Goal: Transaction & Acquisition: Purchase product/service

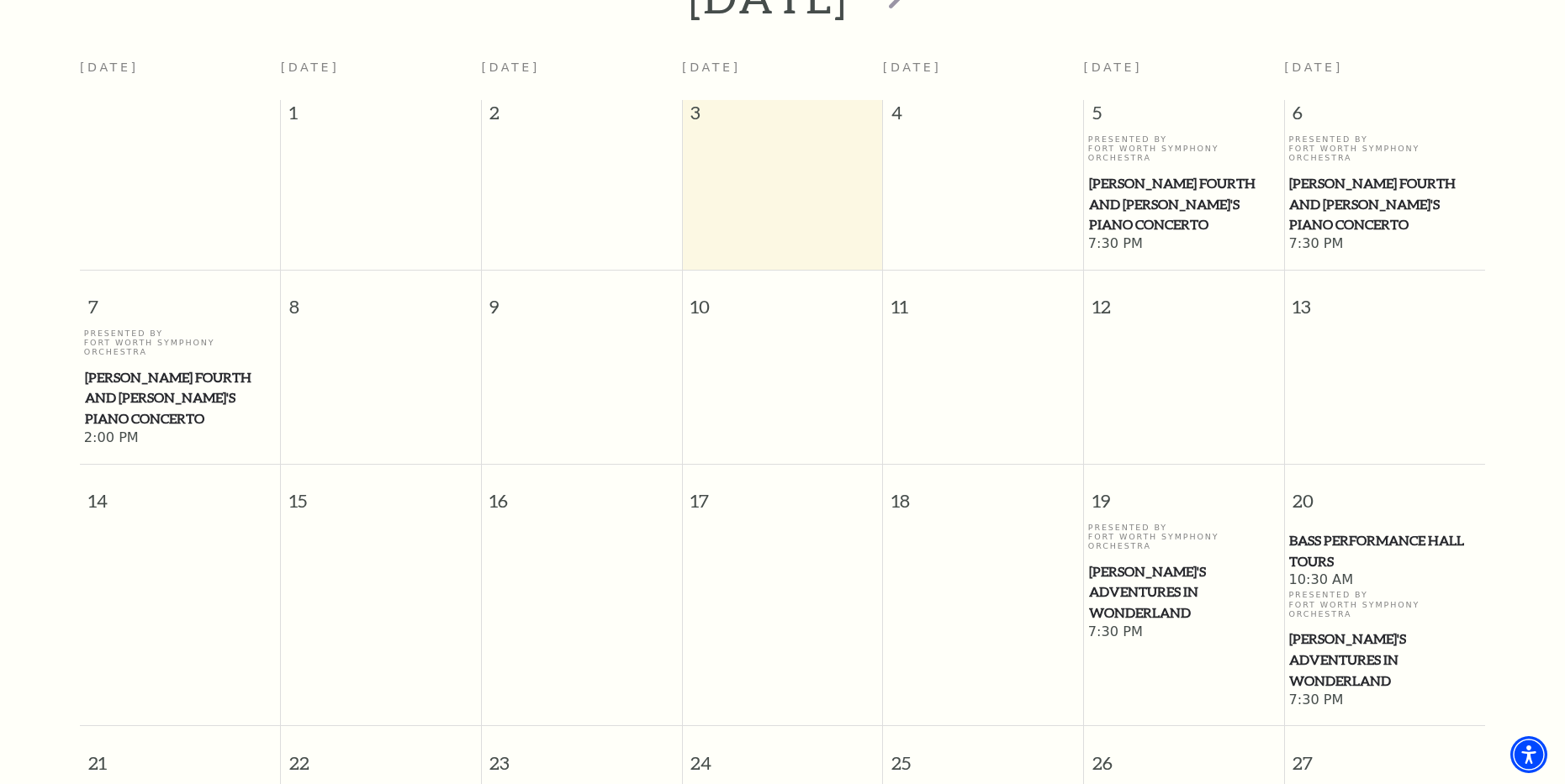
scroll to position [821, 0]
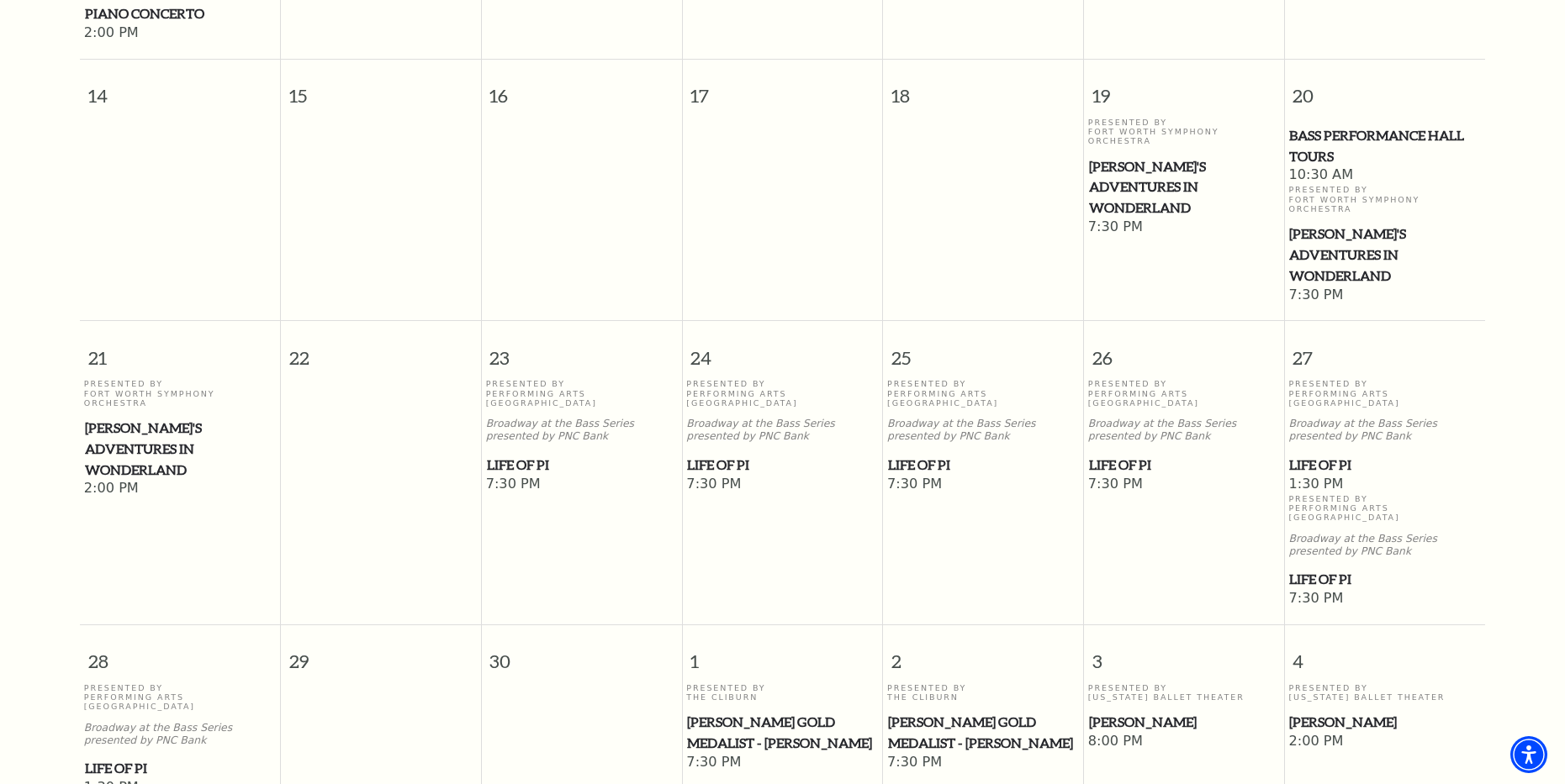
click at [723, 455] on span "Life of Pi" at bounding box center [782, 465] width 190 height 21
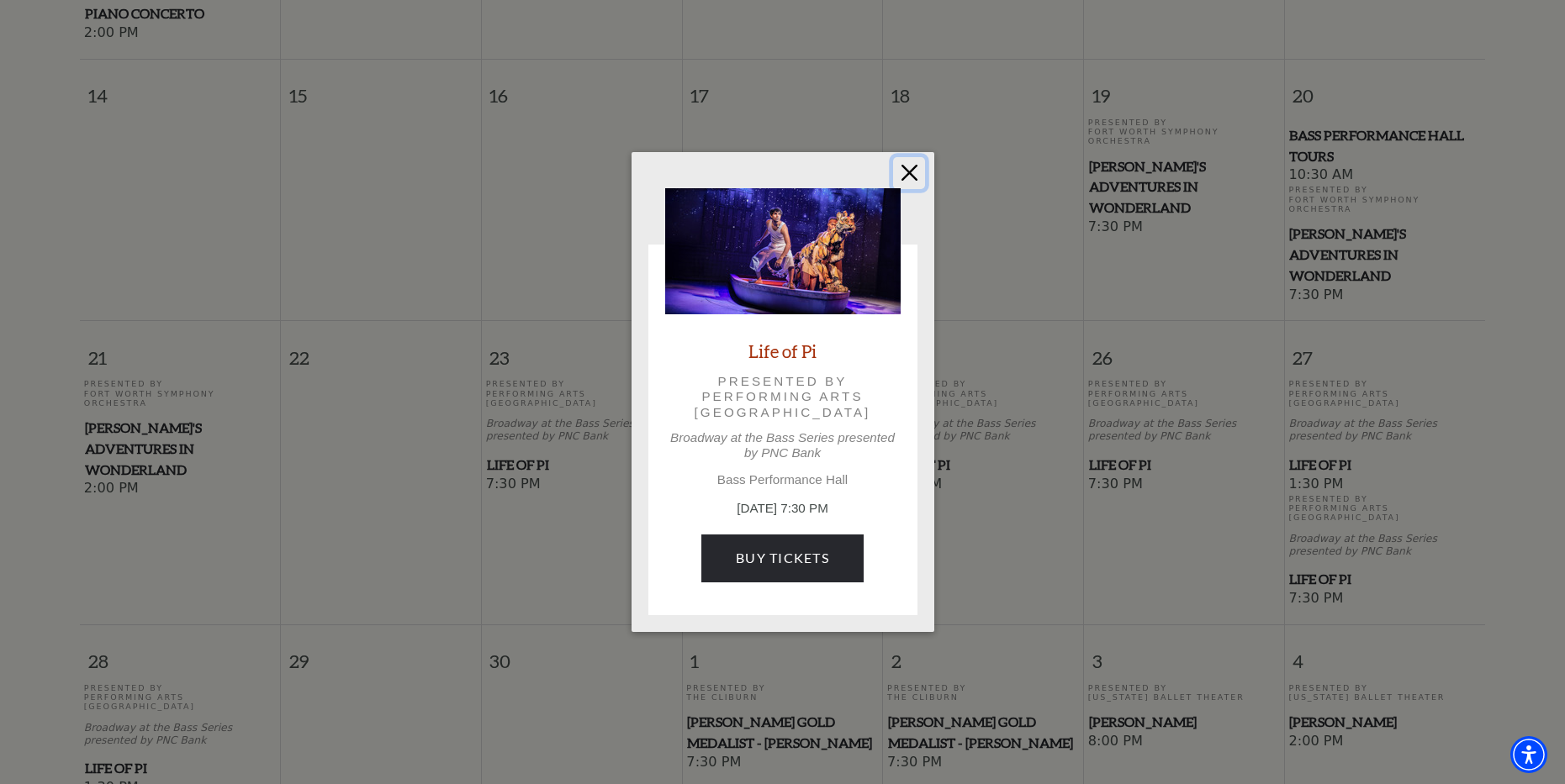
click at [915, 173] on button "Close" at bounding box center [908, 173] width 32 height 32
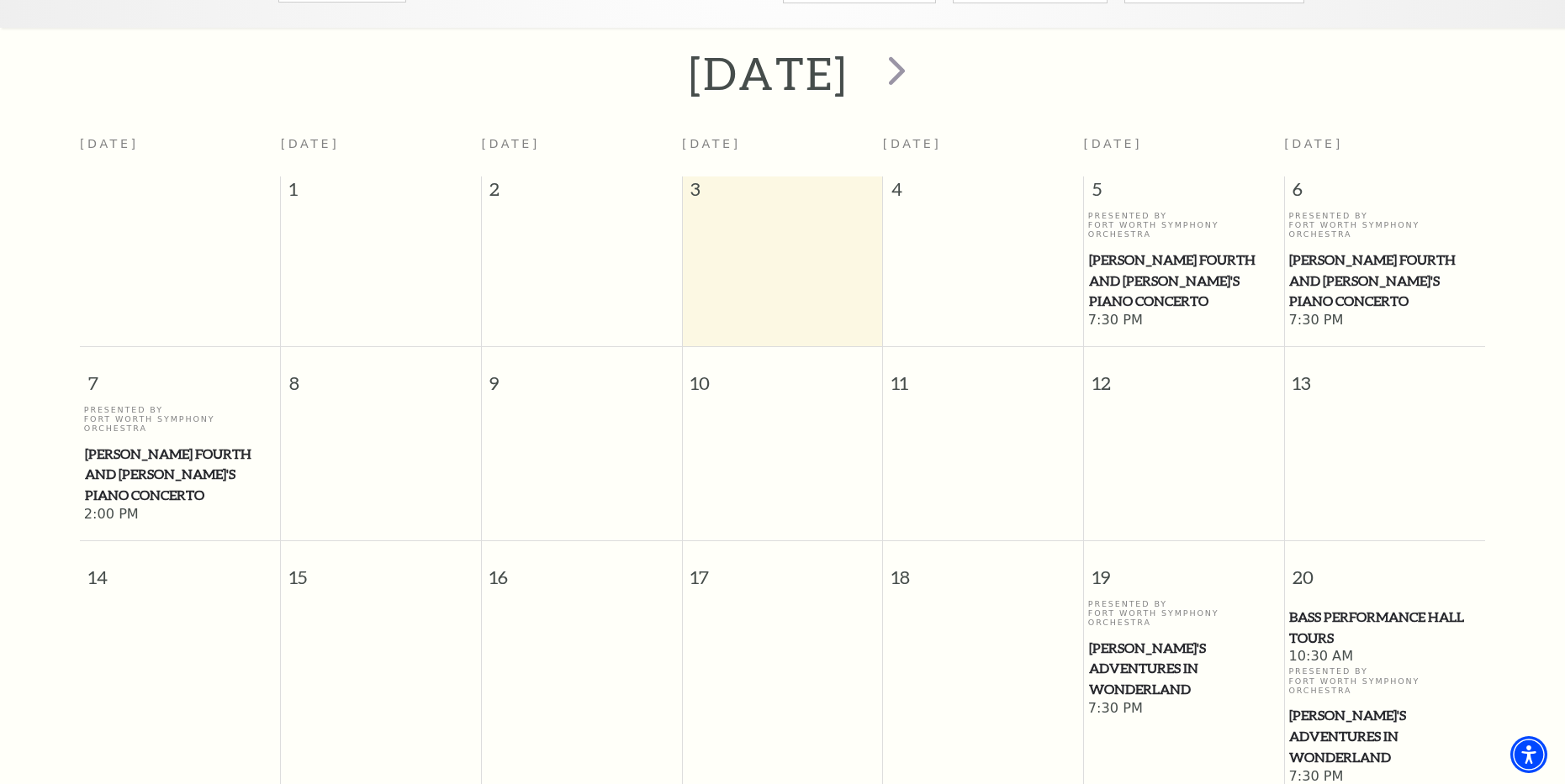
scroll to position [65, 0]
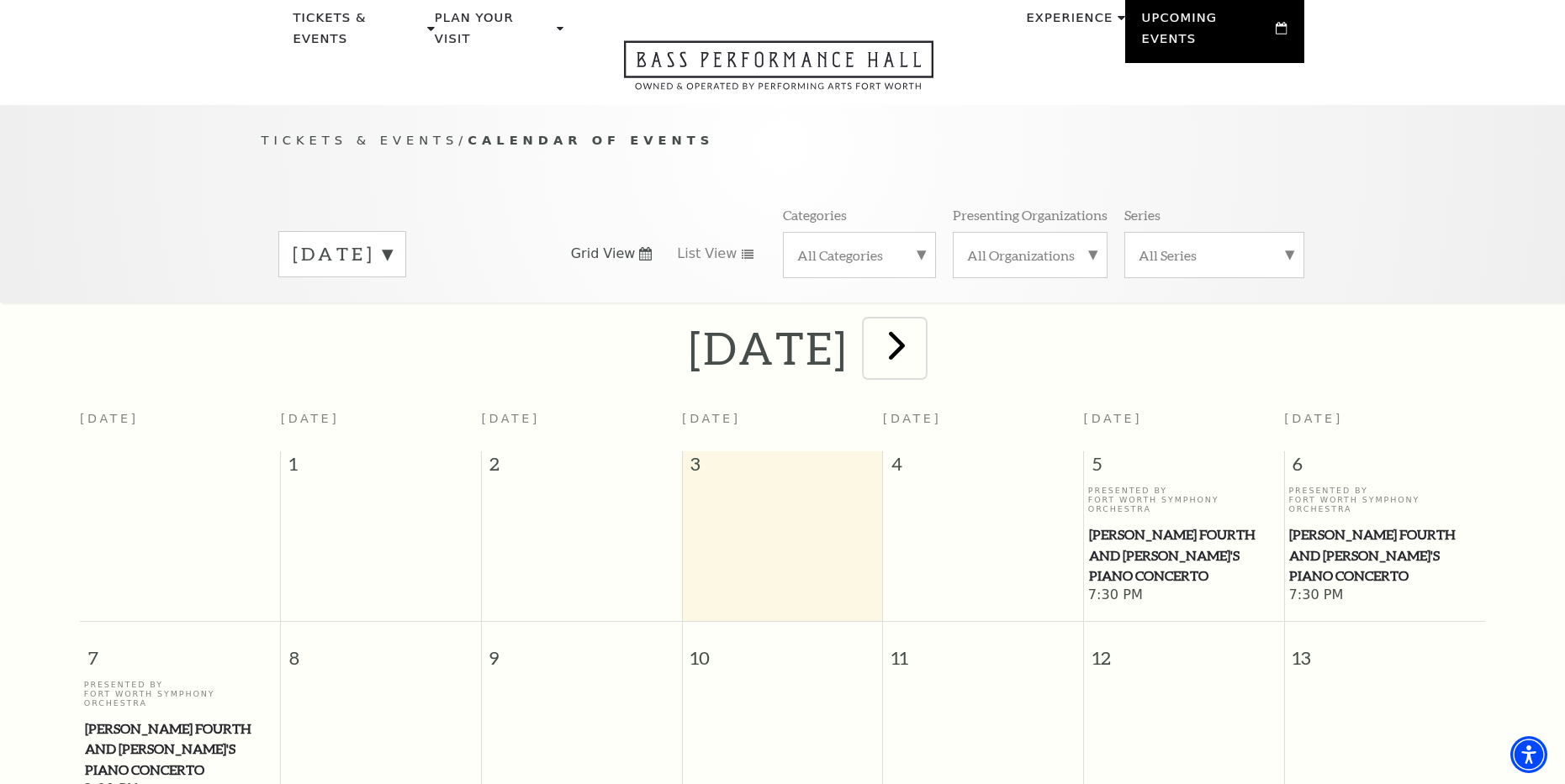
click at [921, 332] on span "next" at bounding box center [896, 345] width 48 height 48
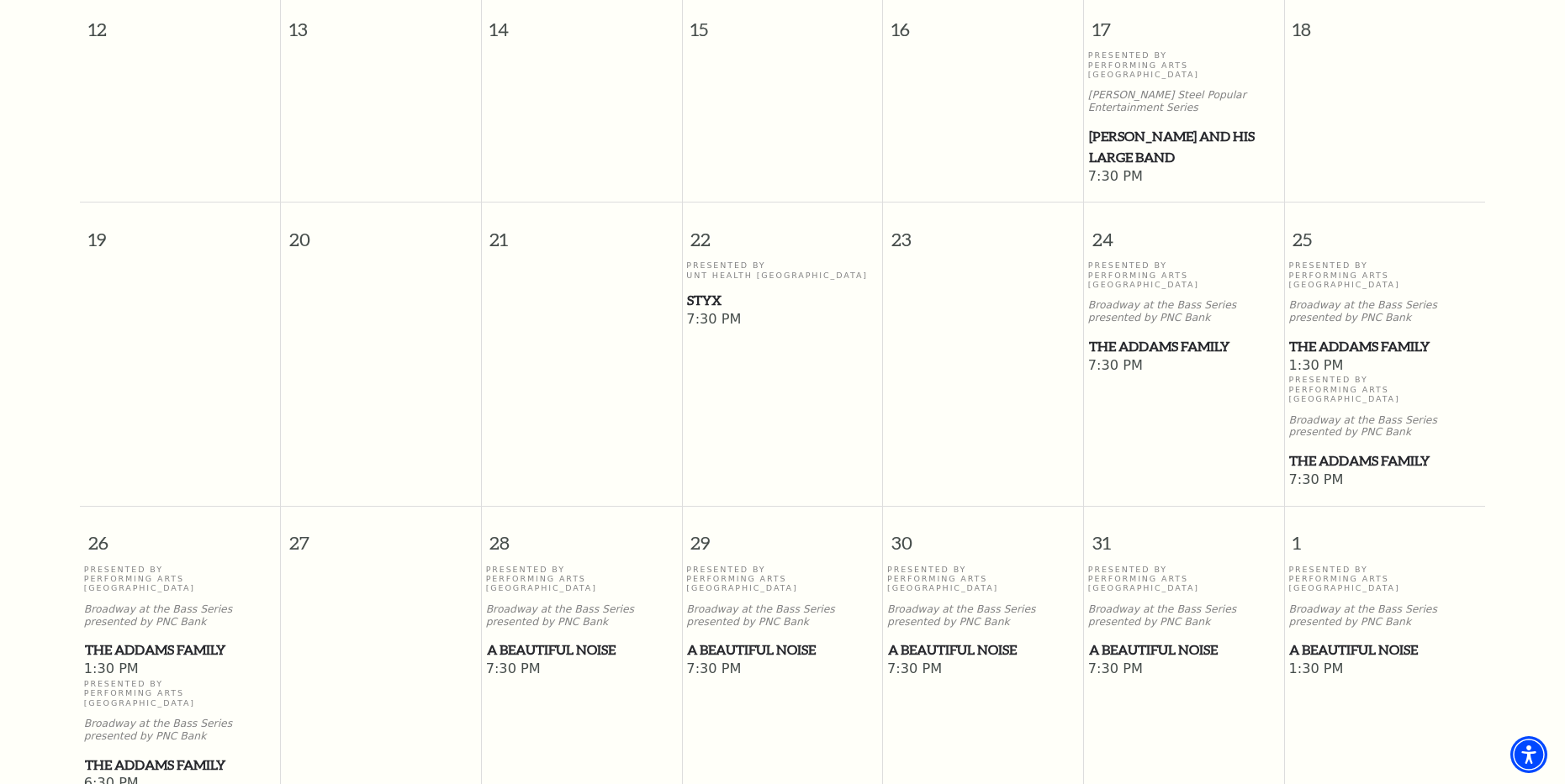
scroll to position [990, 0]
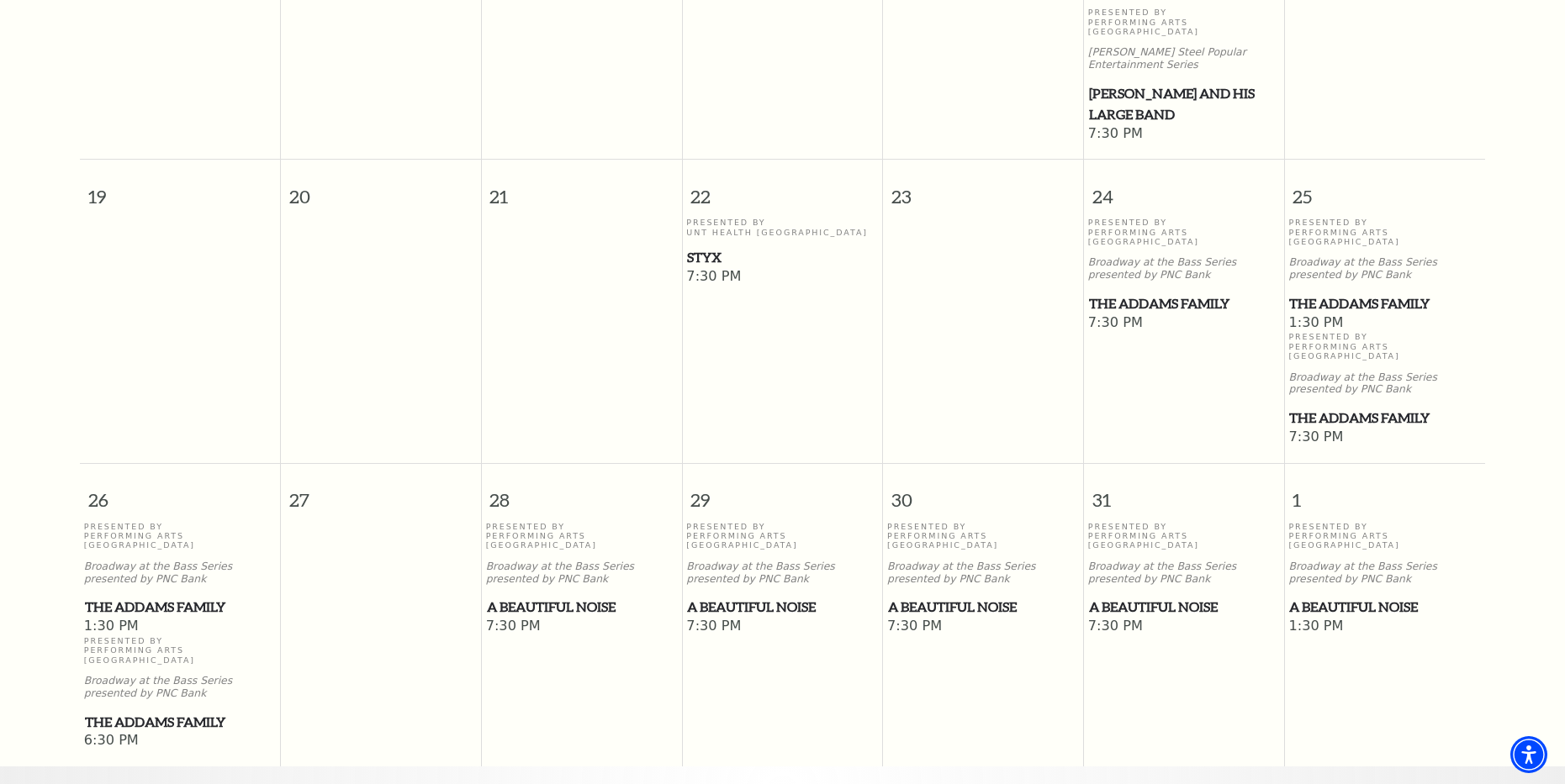
click at [772, 596] on span "A Beautiful Noise" at bounding box center [782, 607] width 190 height 21
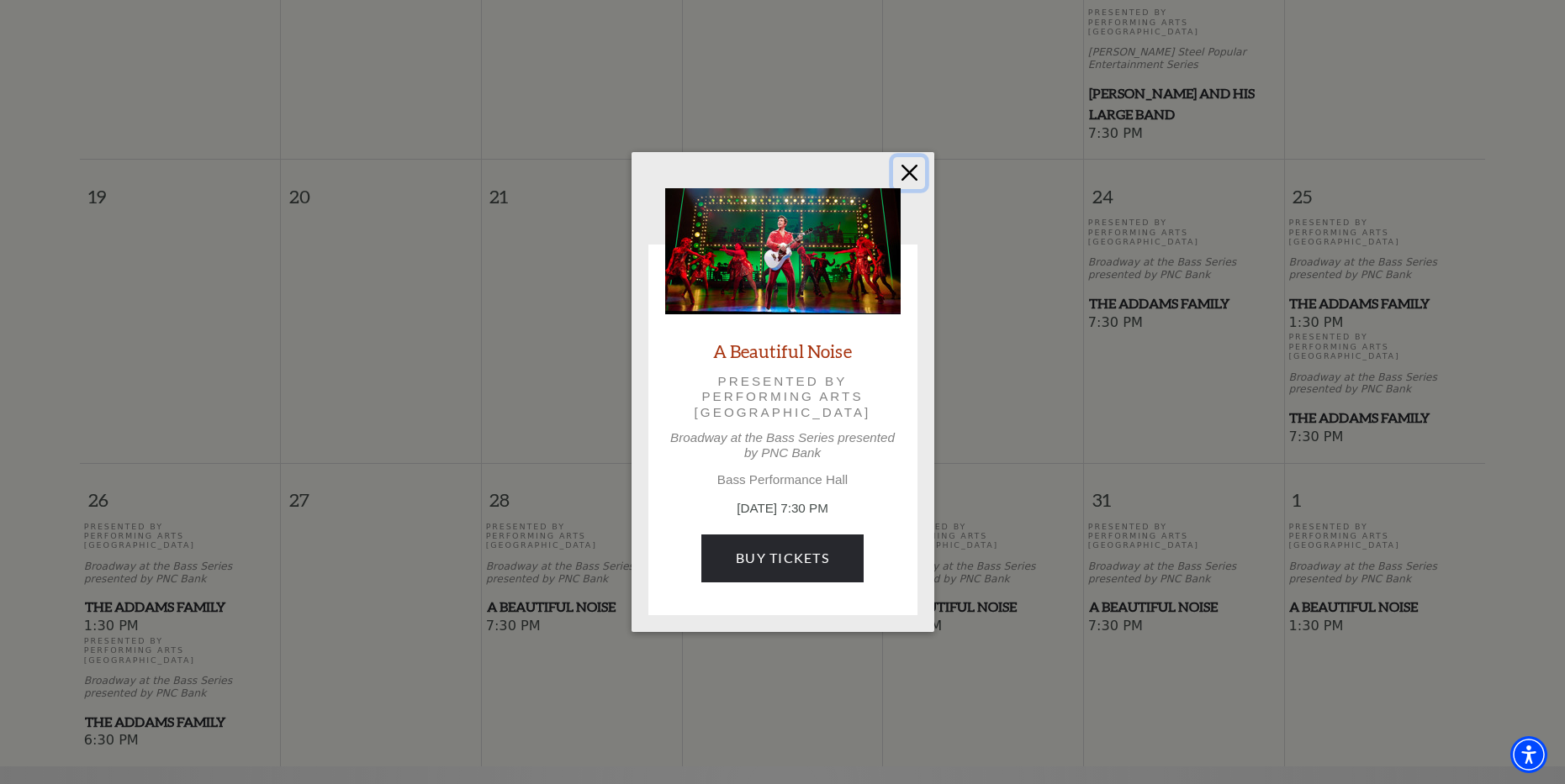
click at [901, 175] on button "Close" at bounding box center [908, 173] width 32 height 32
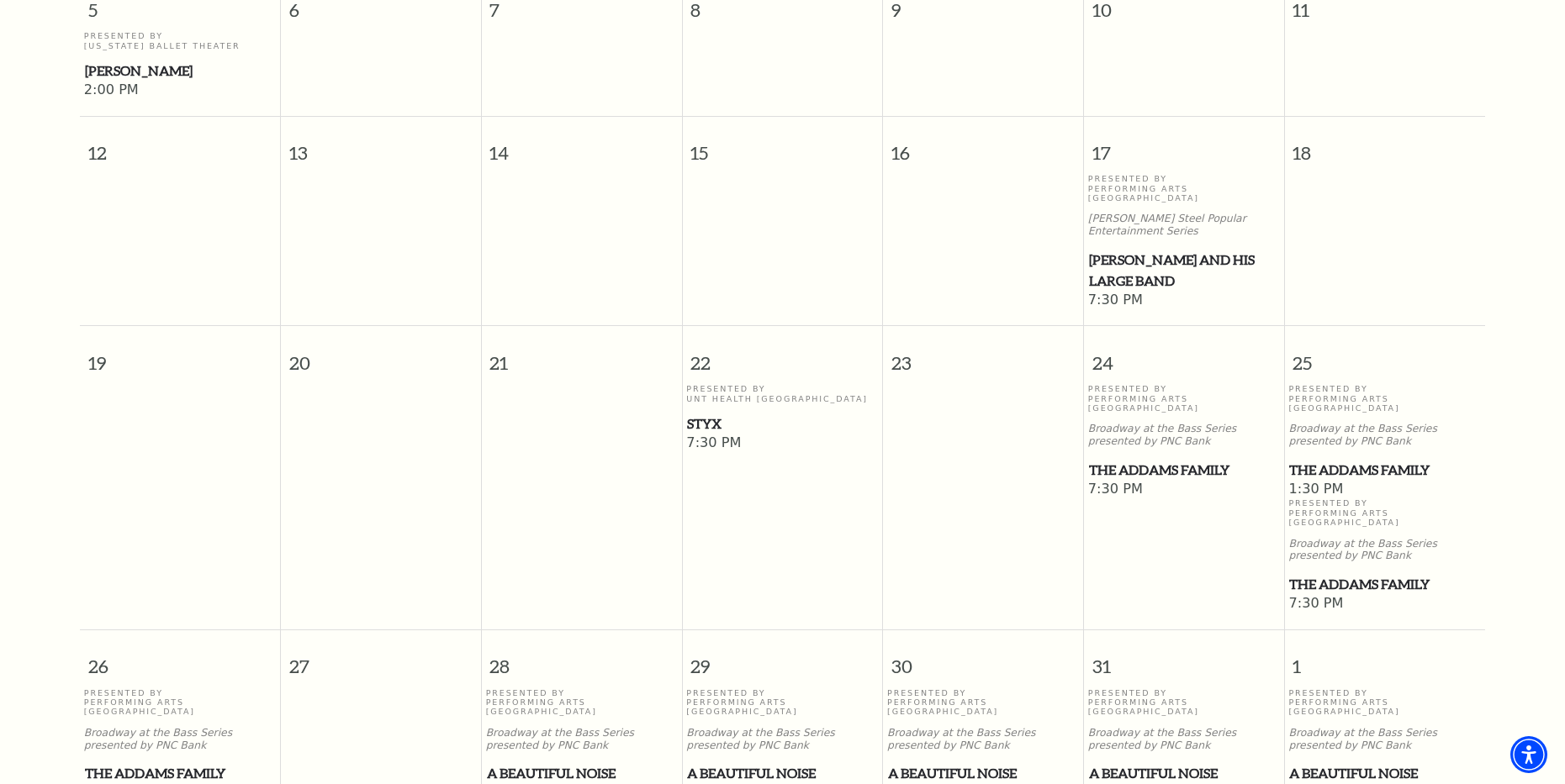
scroll to position [821, 0]
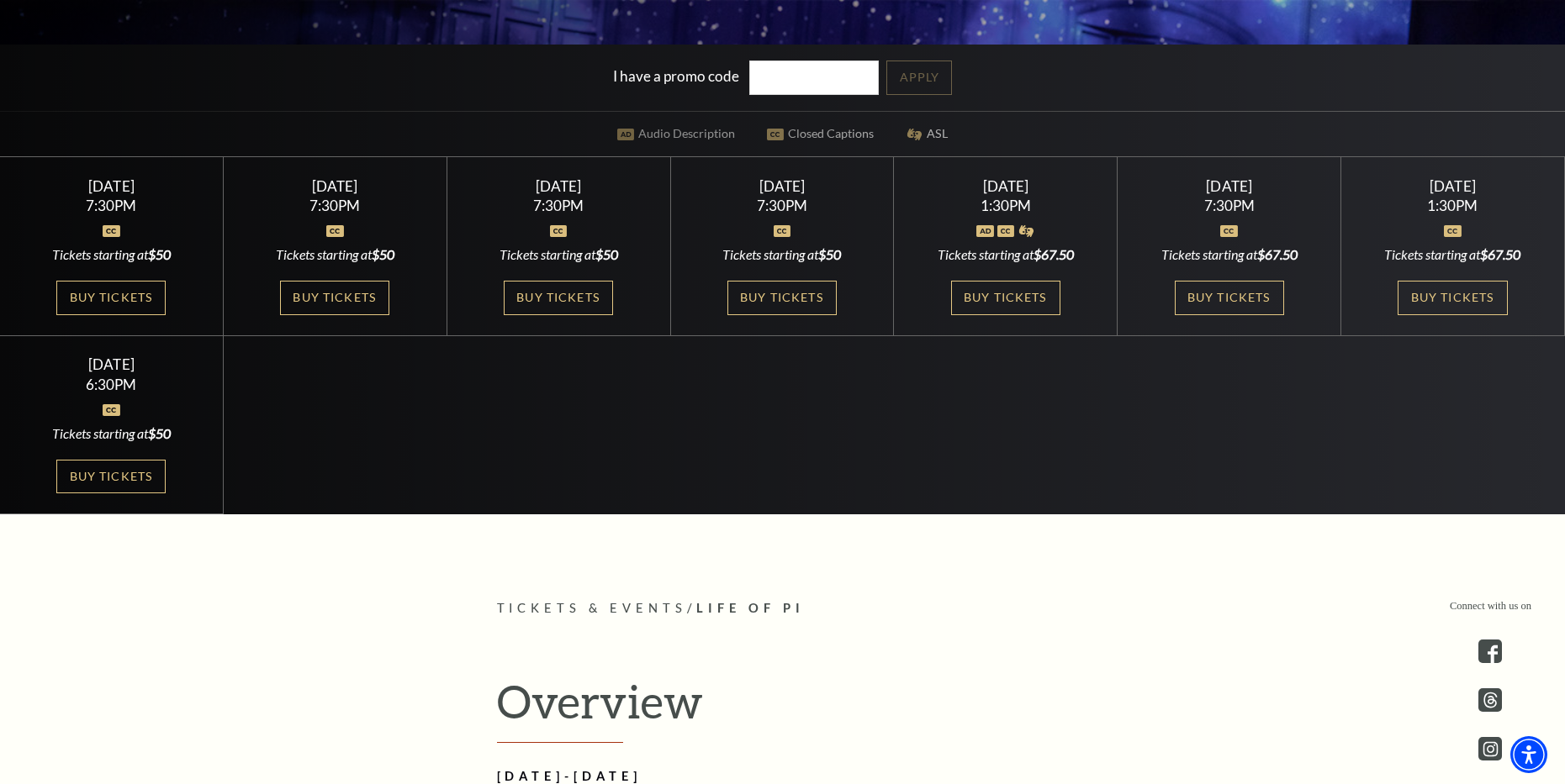
scroll to position [589, 0]
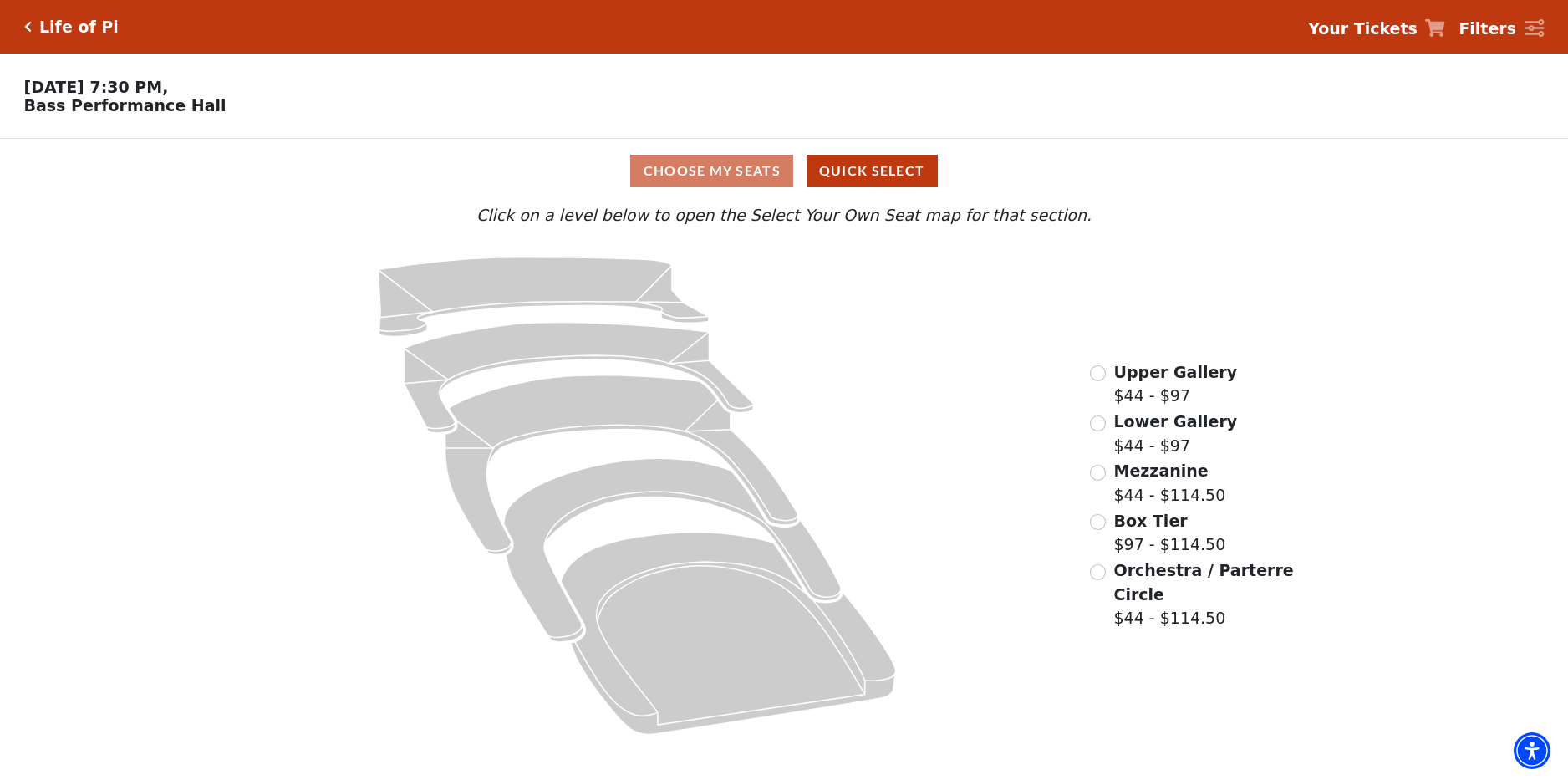
click at [1189, 431] on span "Lower Gallery" at bounding box center [1176, 421] width 123 height 18
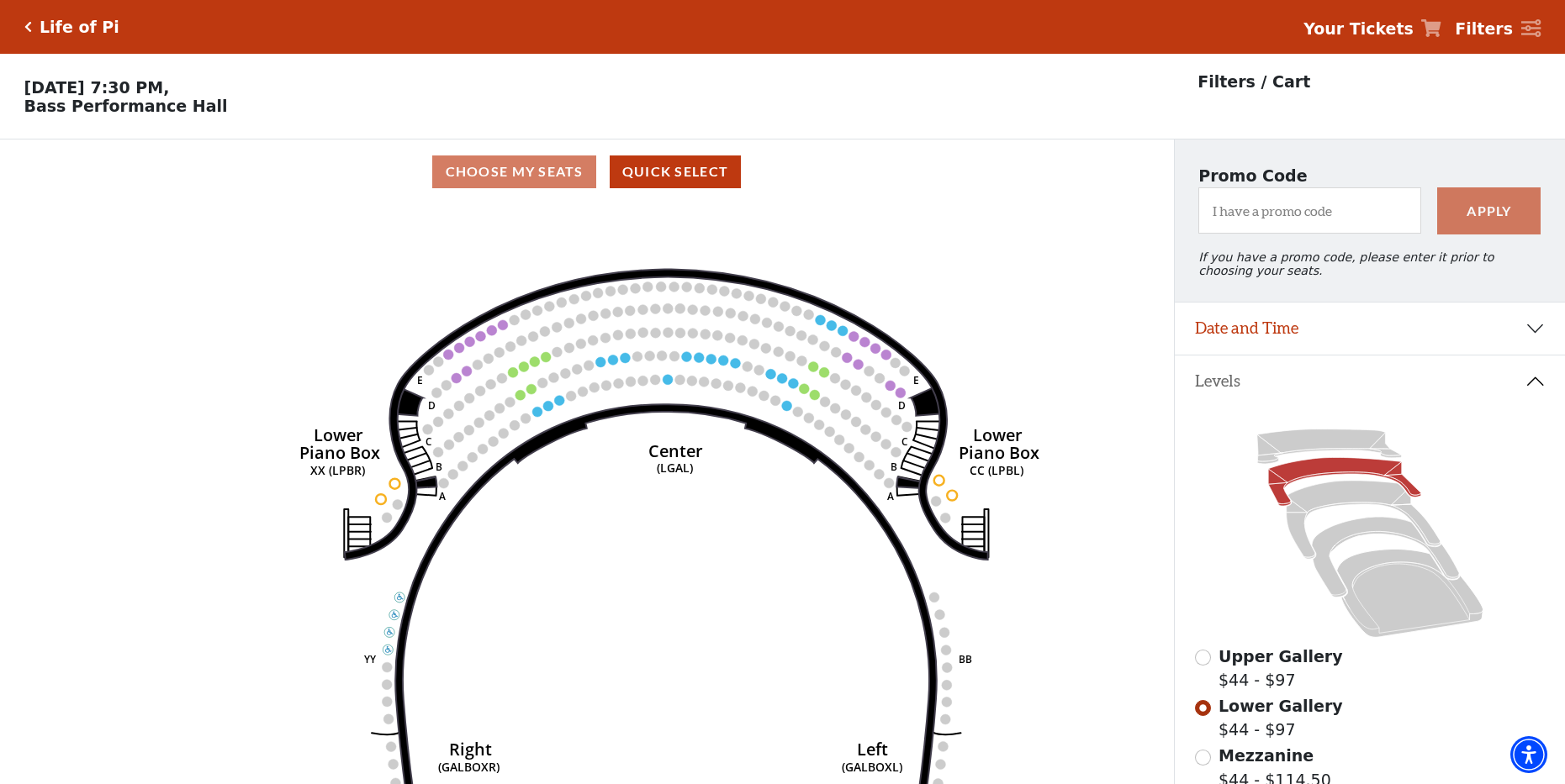
drag, startPoint x: 576, startPoint y: 323, endPoint x: 697, endPoint y: 388, distance: 137.4
click at [675, 396] on icon "Right (GALBOXR) E D C B A E D C B A YY ZZ Left (GALBOXL) BB AA Center Lower Pia…" at bounding box center [587, 499] width 1056 height 591
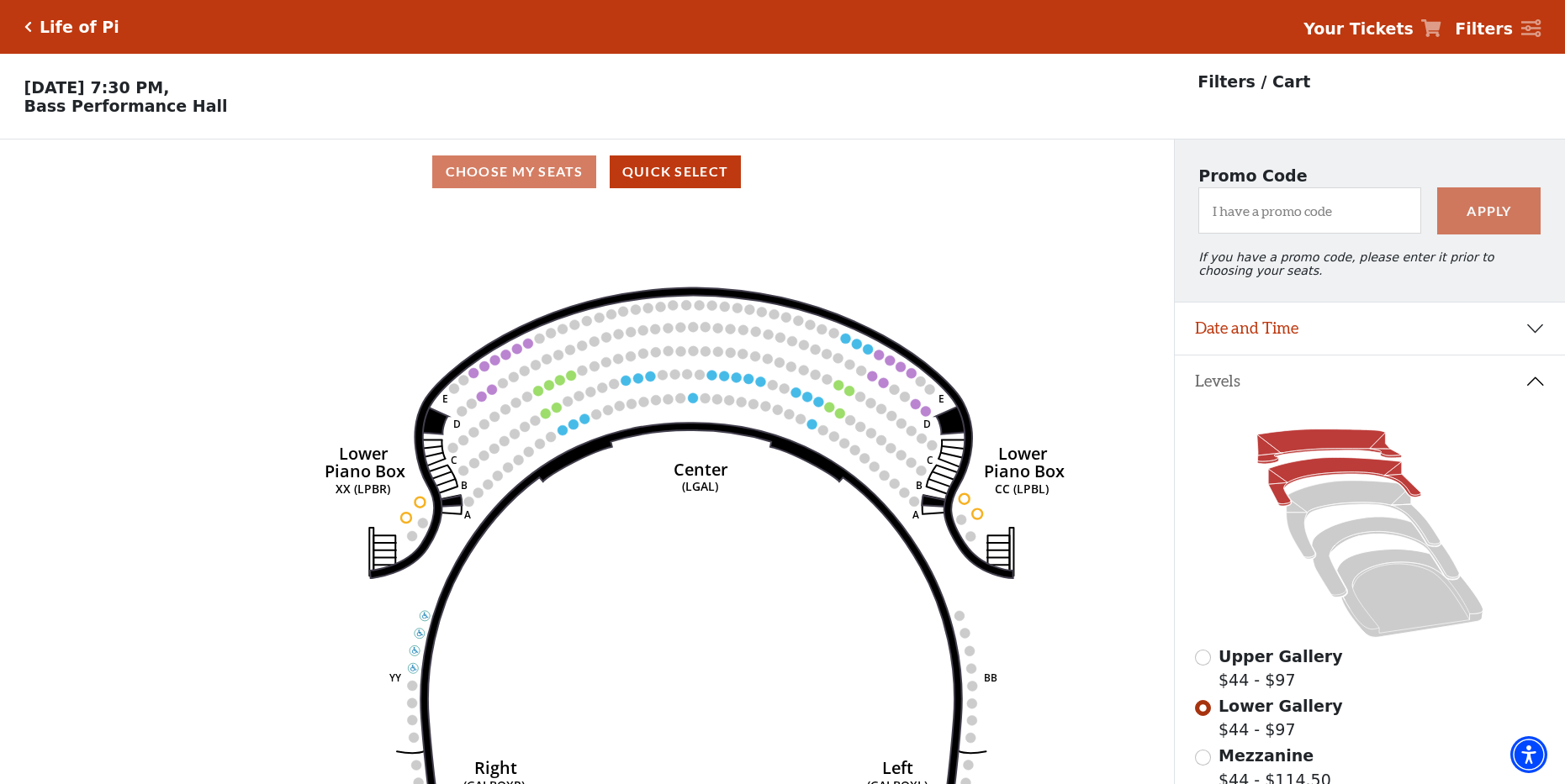
click at [1374, 443] on icon at bounding box center [1329, 447] width 145 height 35
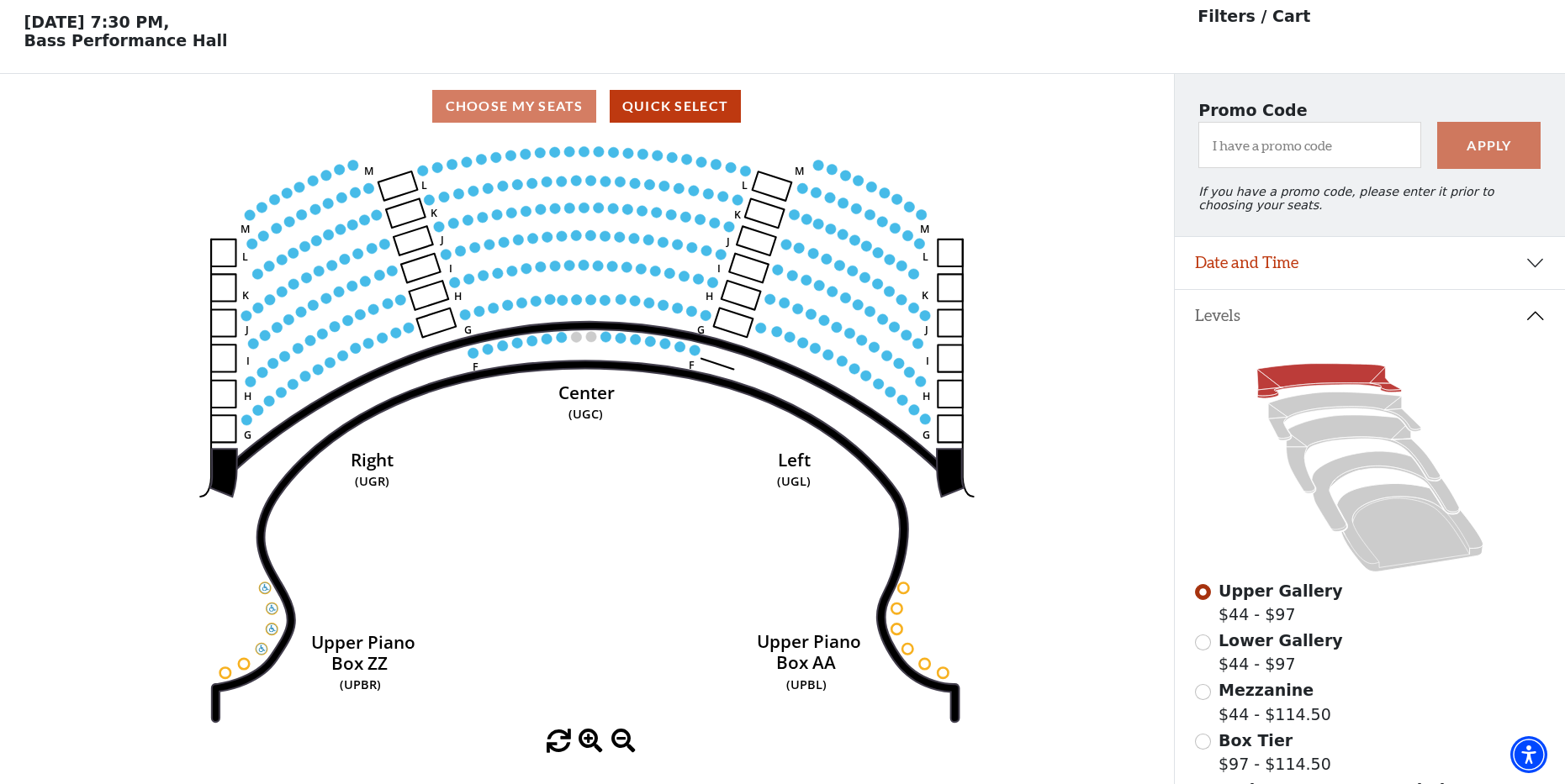
scroll to position [78, 0]
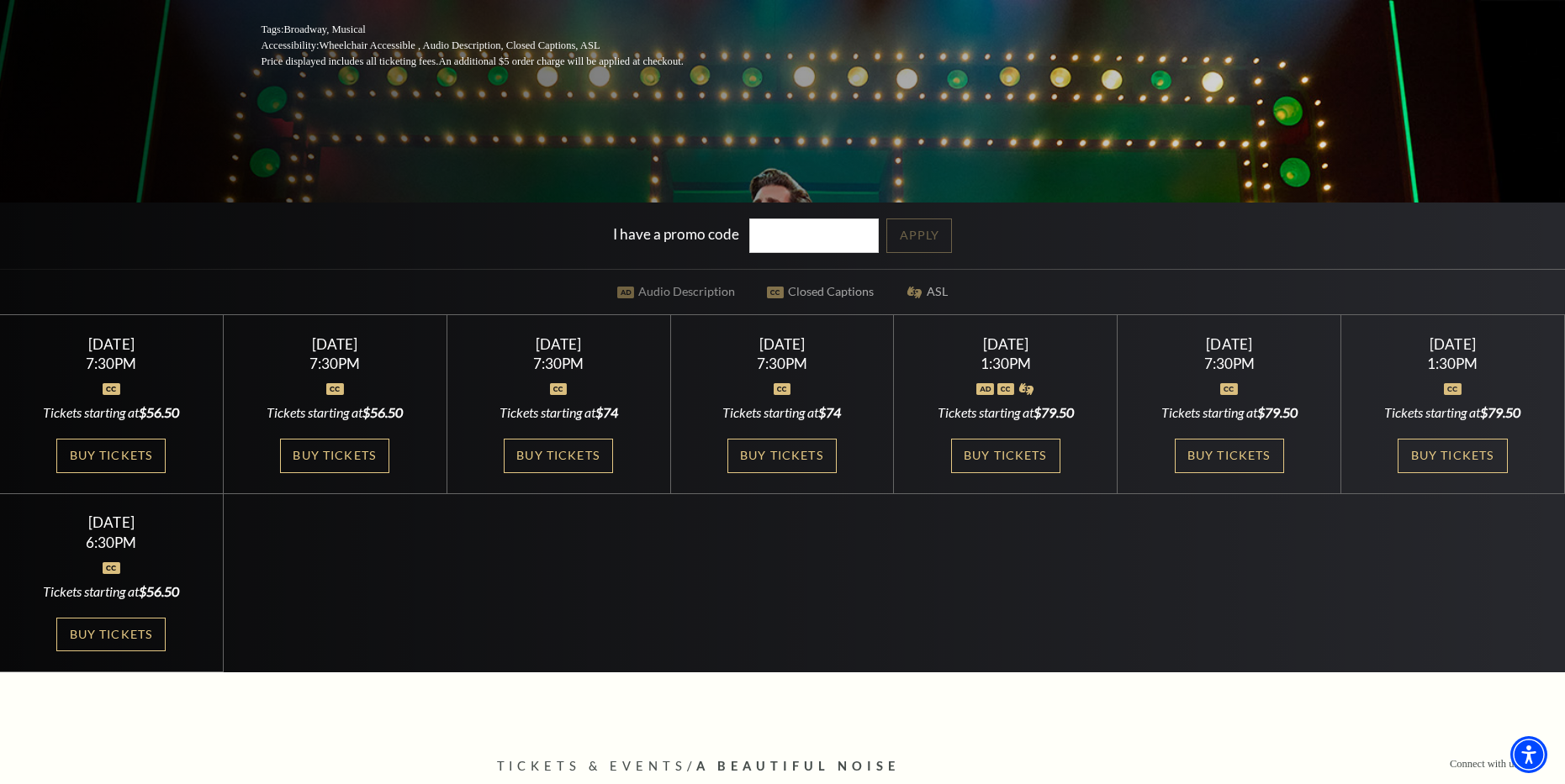
scroll to position [420, 0]
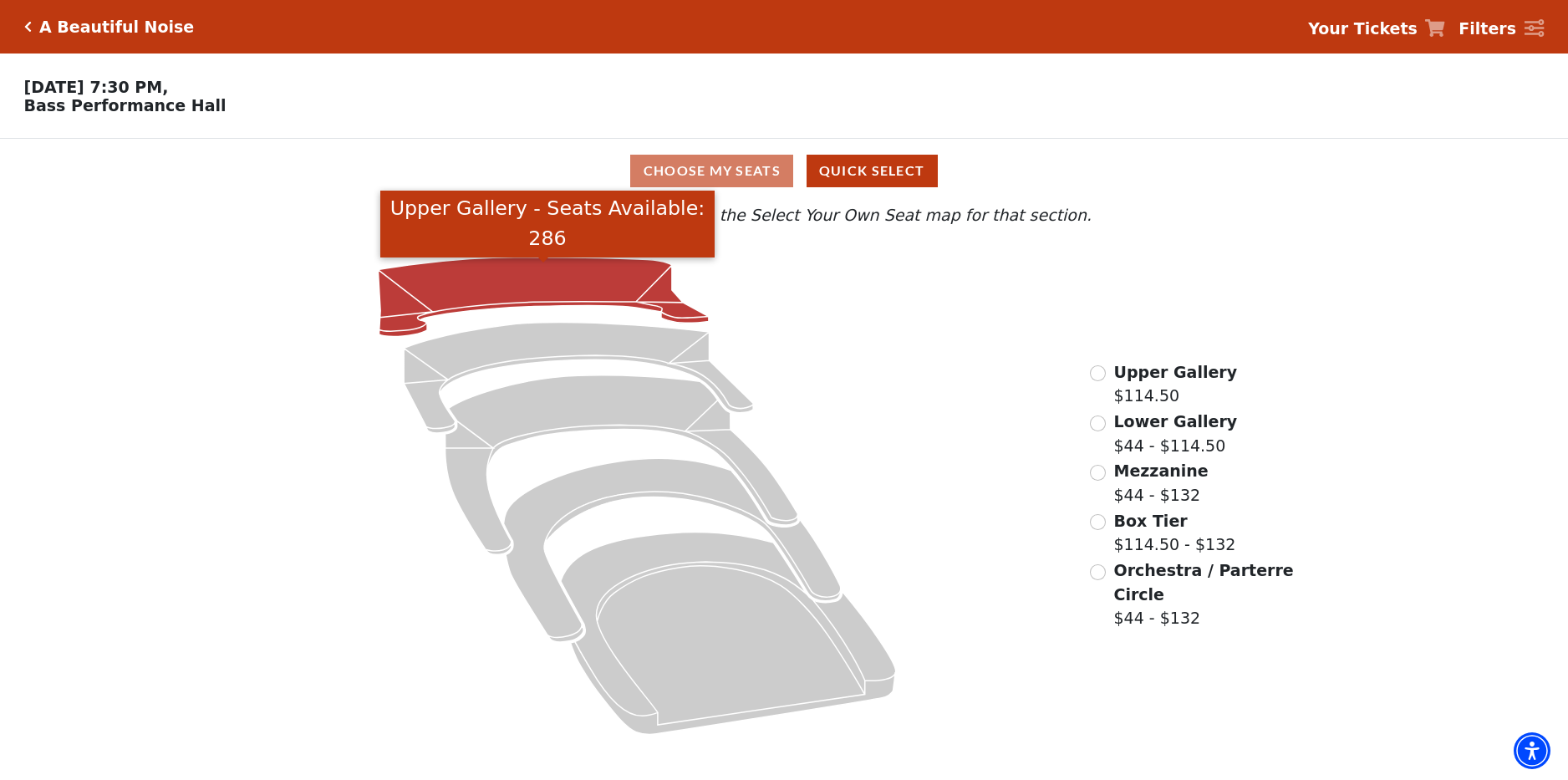
click at [505, 286] on icon "Upper Gallery - Seats Available: 286" at bounding box center [543, 297] width 331 height 79
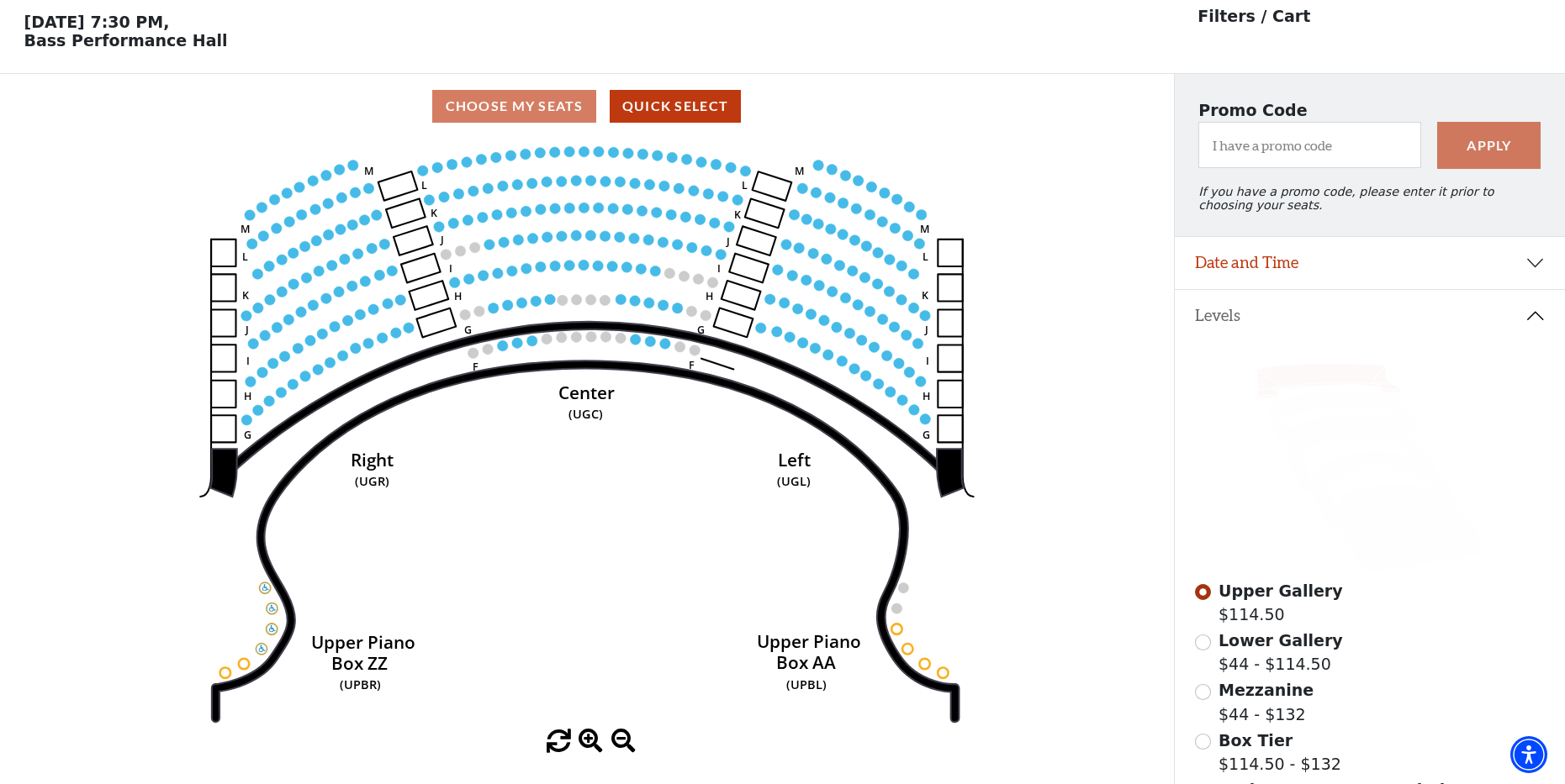
scroll to position [78, 0]
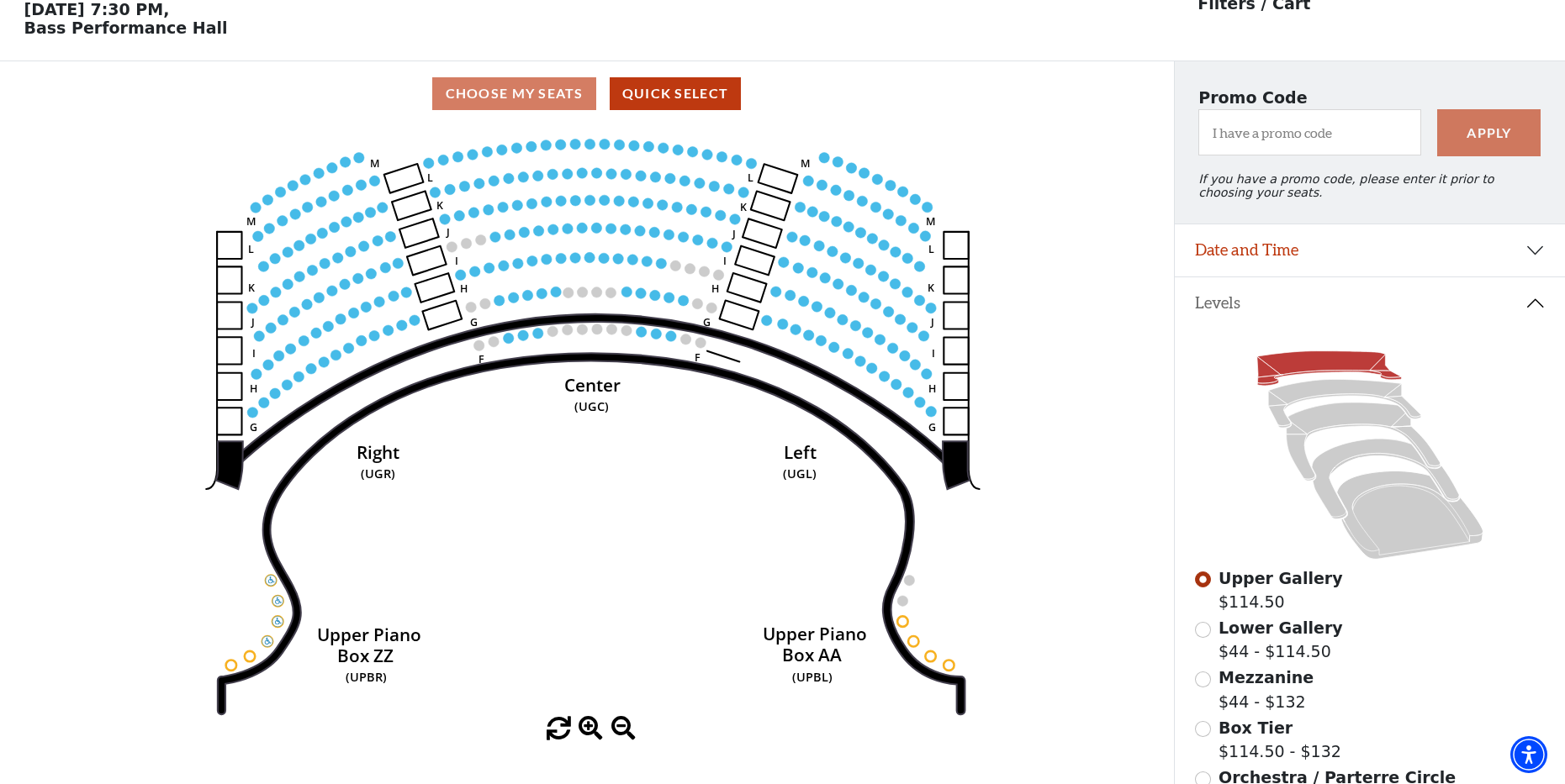
drag, startPoint x: 843, startPoint y: 406, endPoint x: 850, endPoint y: 412, distance: 9.2
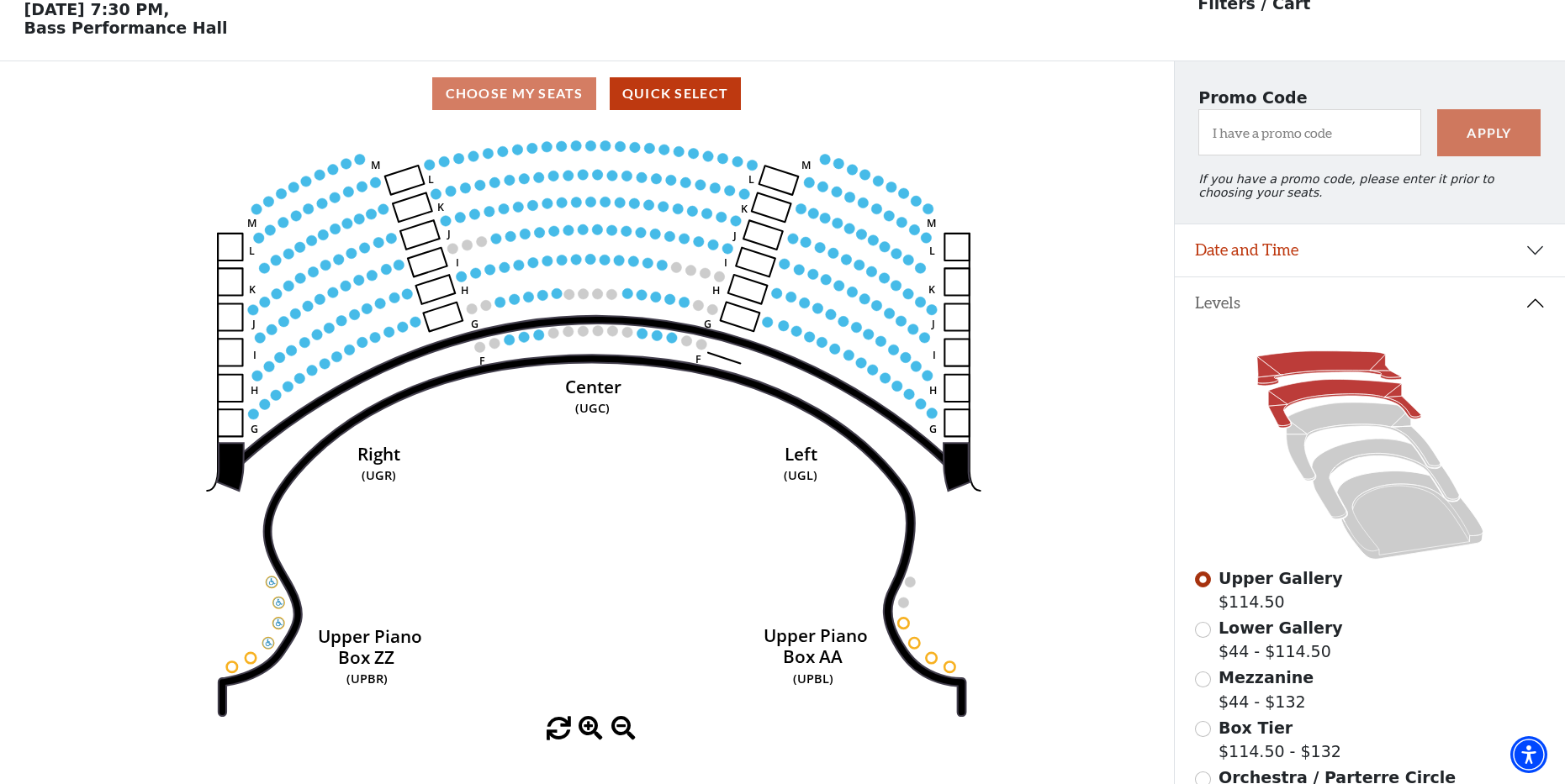
click at [1344, 401] on icon at bounding box center [1344, 405] width 153 height 49
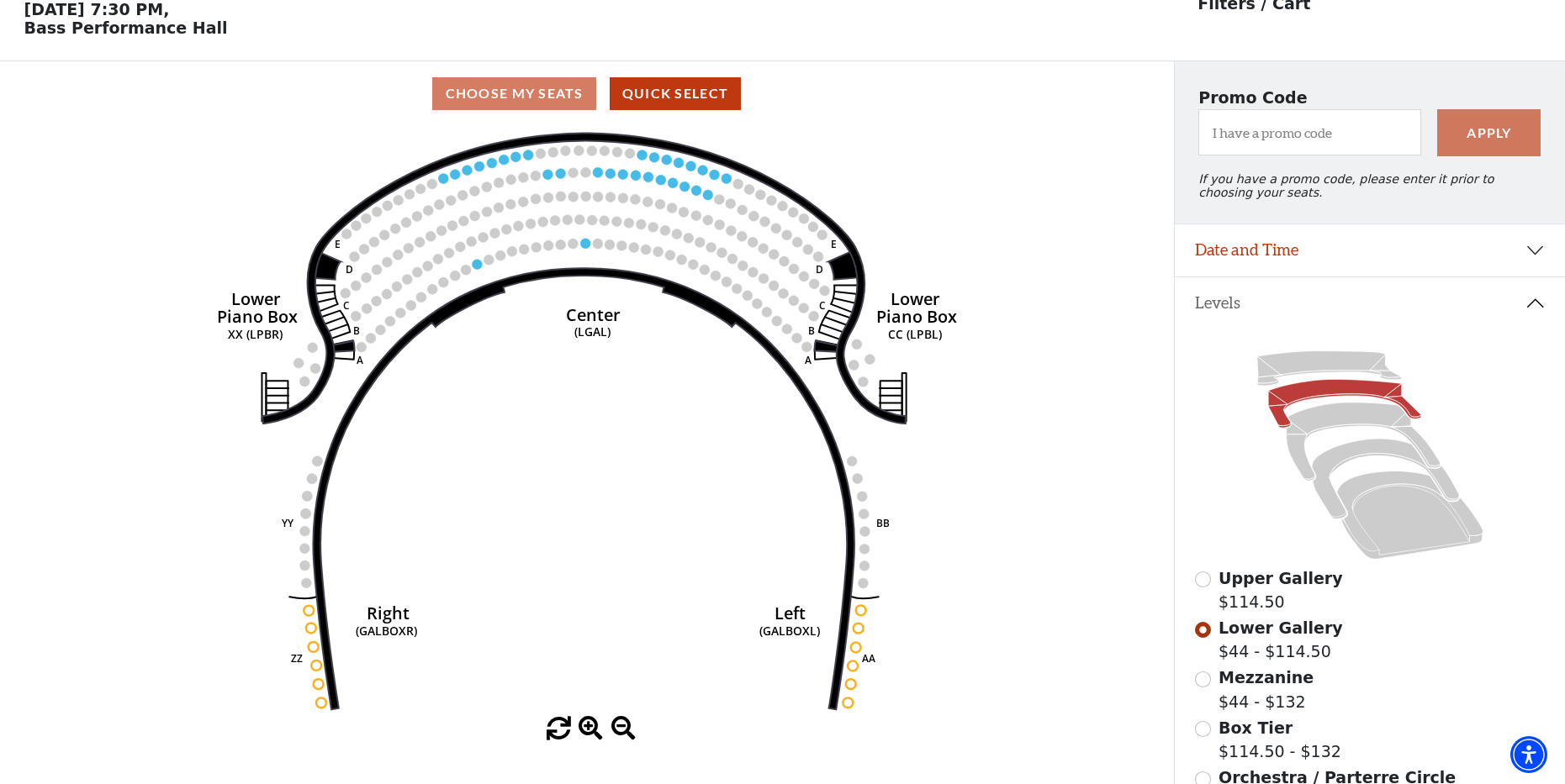
click at [555, 315] on icon "Right (GALBOXR) E D C B A E D C B A YY ZZ Left (GALBOXL) BB AA Center Lower Pia…" at bounding box center [587, 421] width 1056 height 591
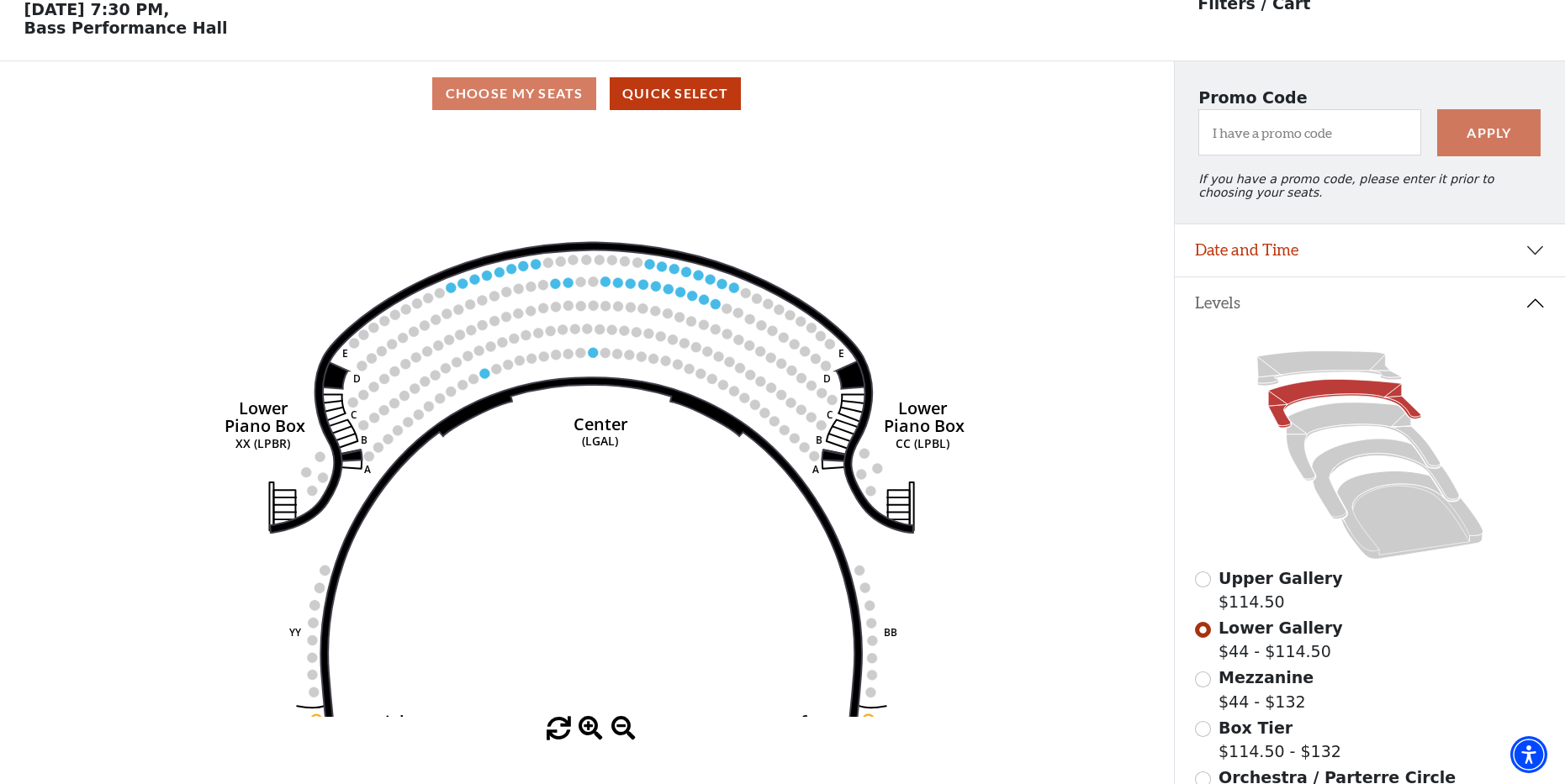
drag, startPoint x: 613, startPoint y: 326, endPoint x: 628, endPoint y: 382, distance: 58.0
click at [611, 379] on icon "Right (GALBOXR) E D C B A E D C B A YY ZZ Left (GALBOXL) BB AA Center Lower Pia…" at bounding box center [587, 421] width 1056 height 591
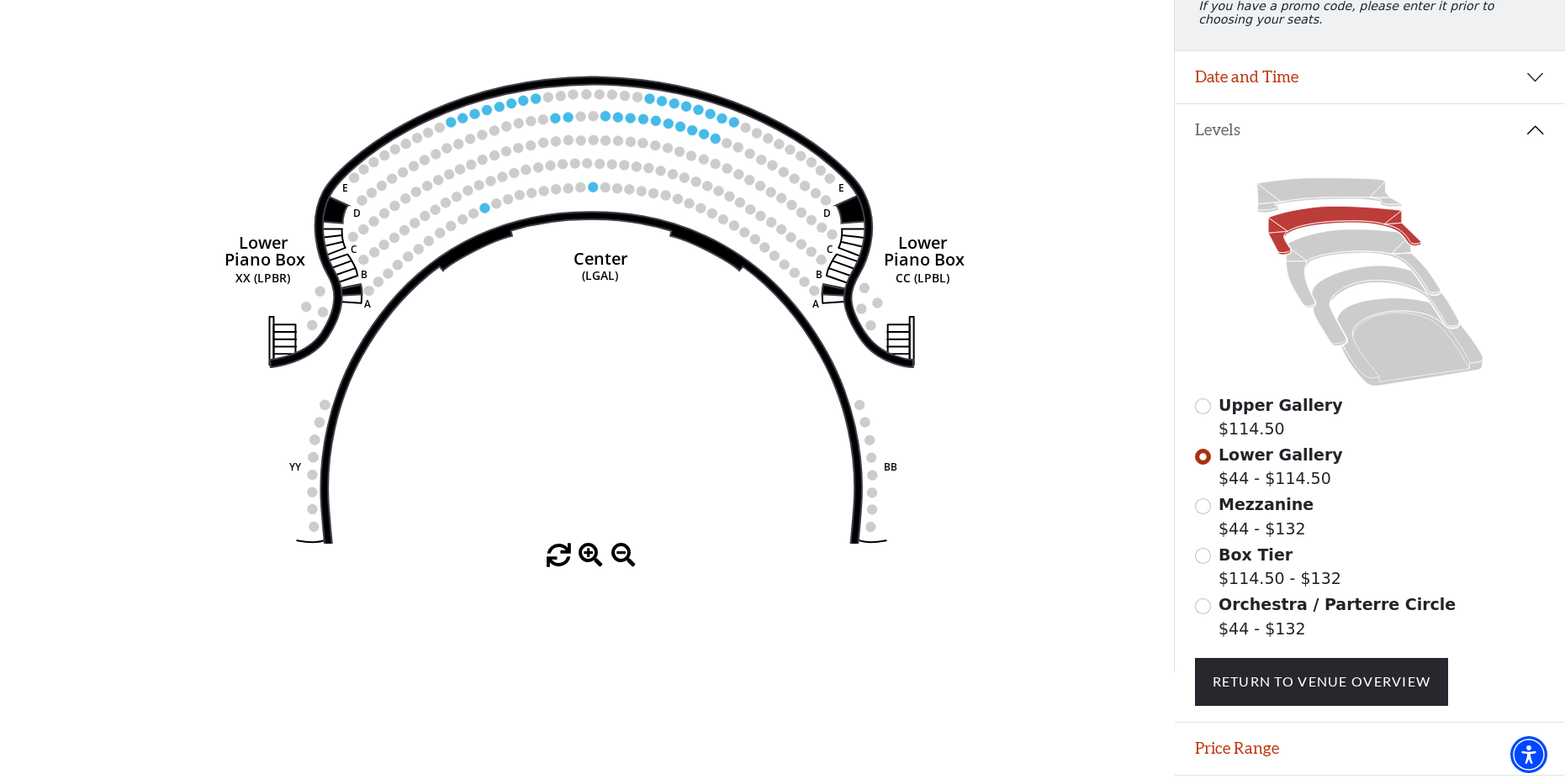
scroll to position [252, 0]
click at [584, 563] on span at bounding box center [591, 555] width 24 height 24
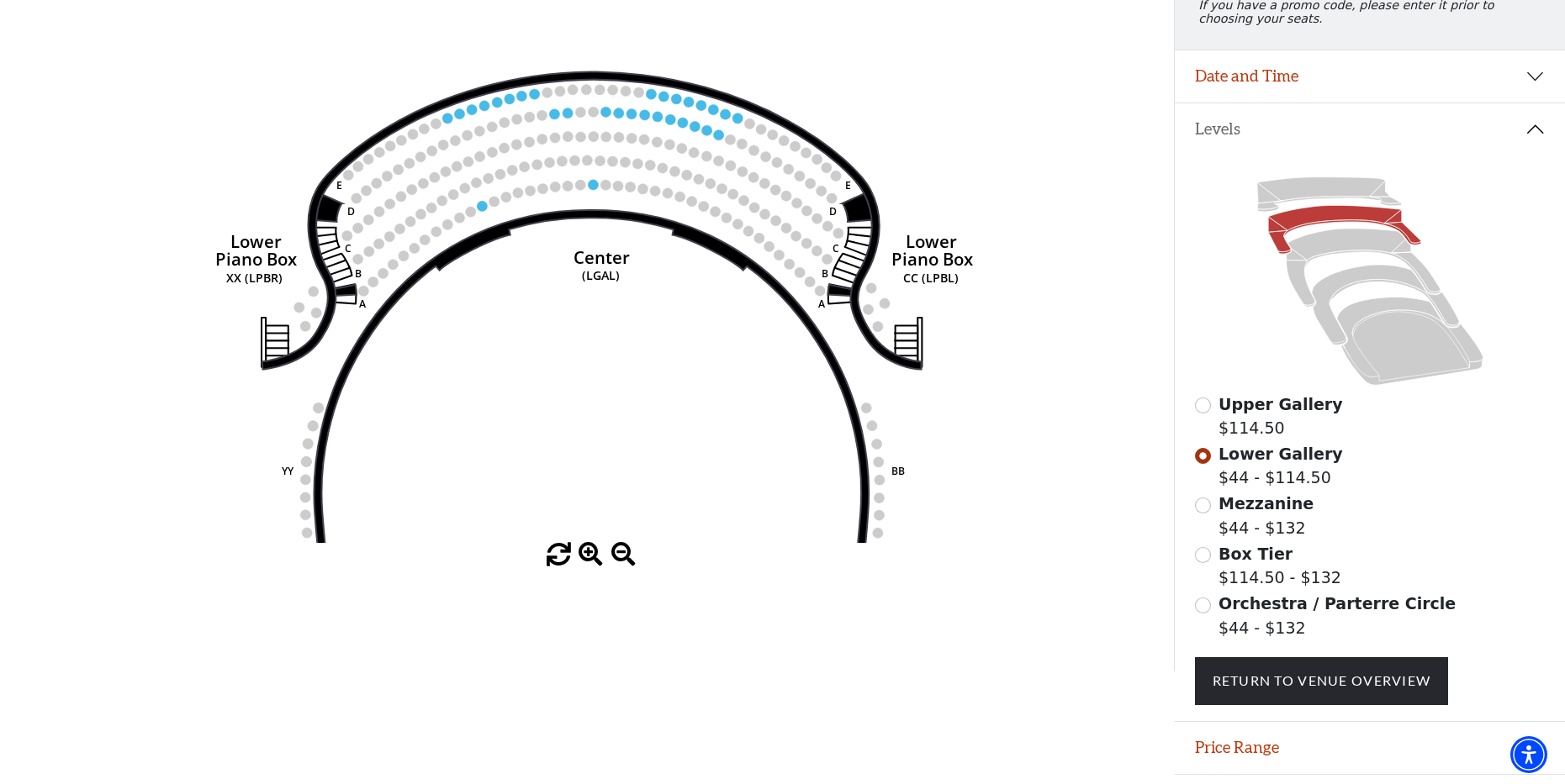
click at [587, 561] on span at bounding box center [591, 555] width 24 height 24
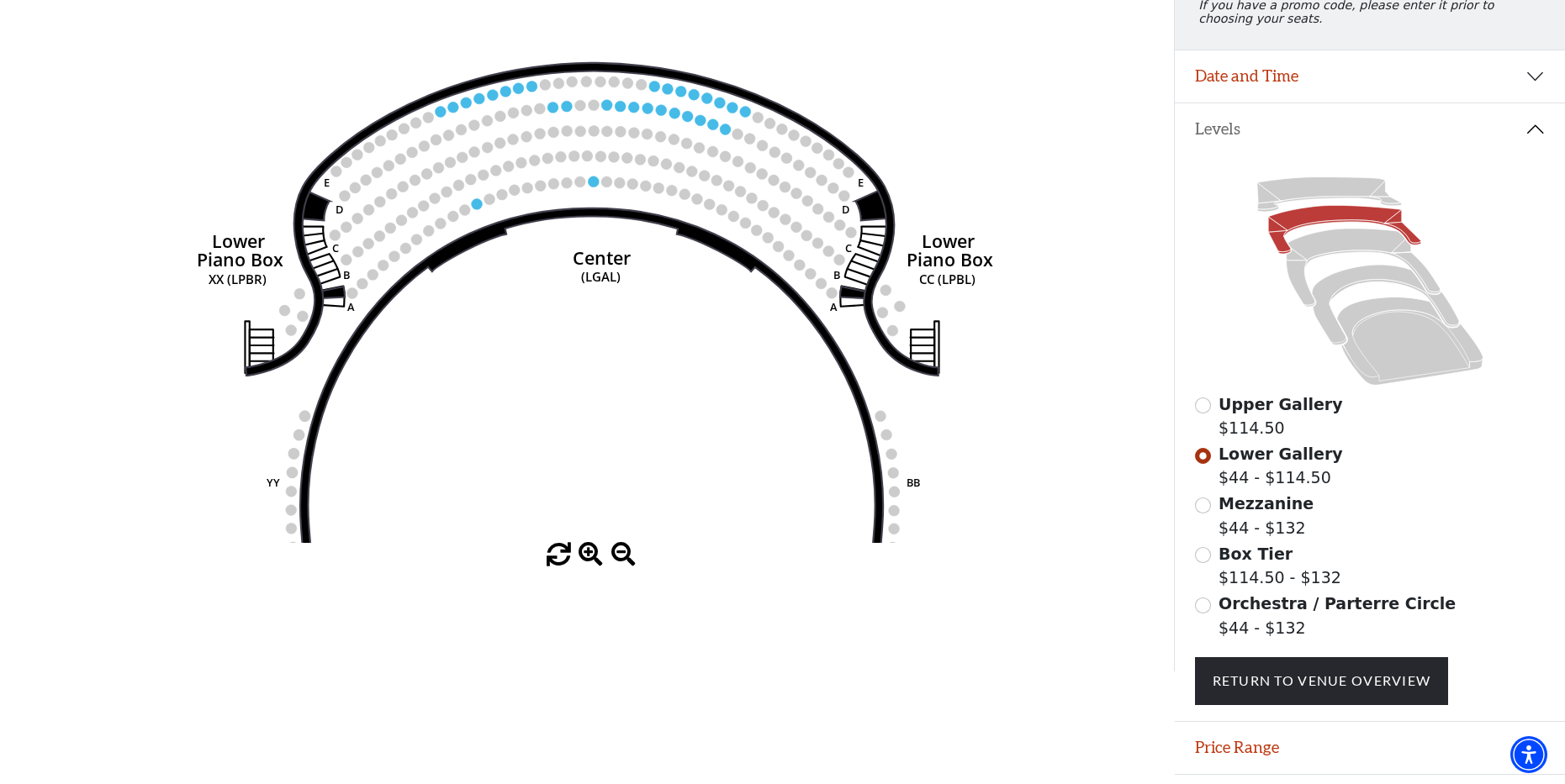
click at [587, 561] on span at bounding box center [591, 555] width 24 height 24
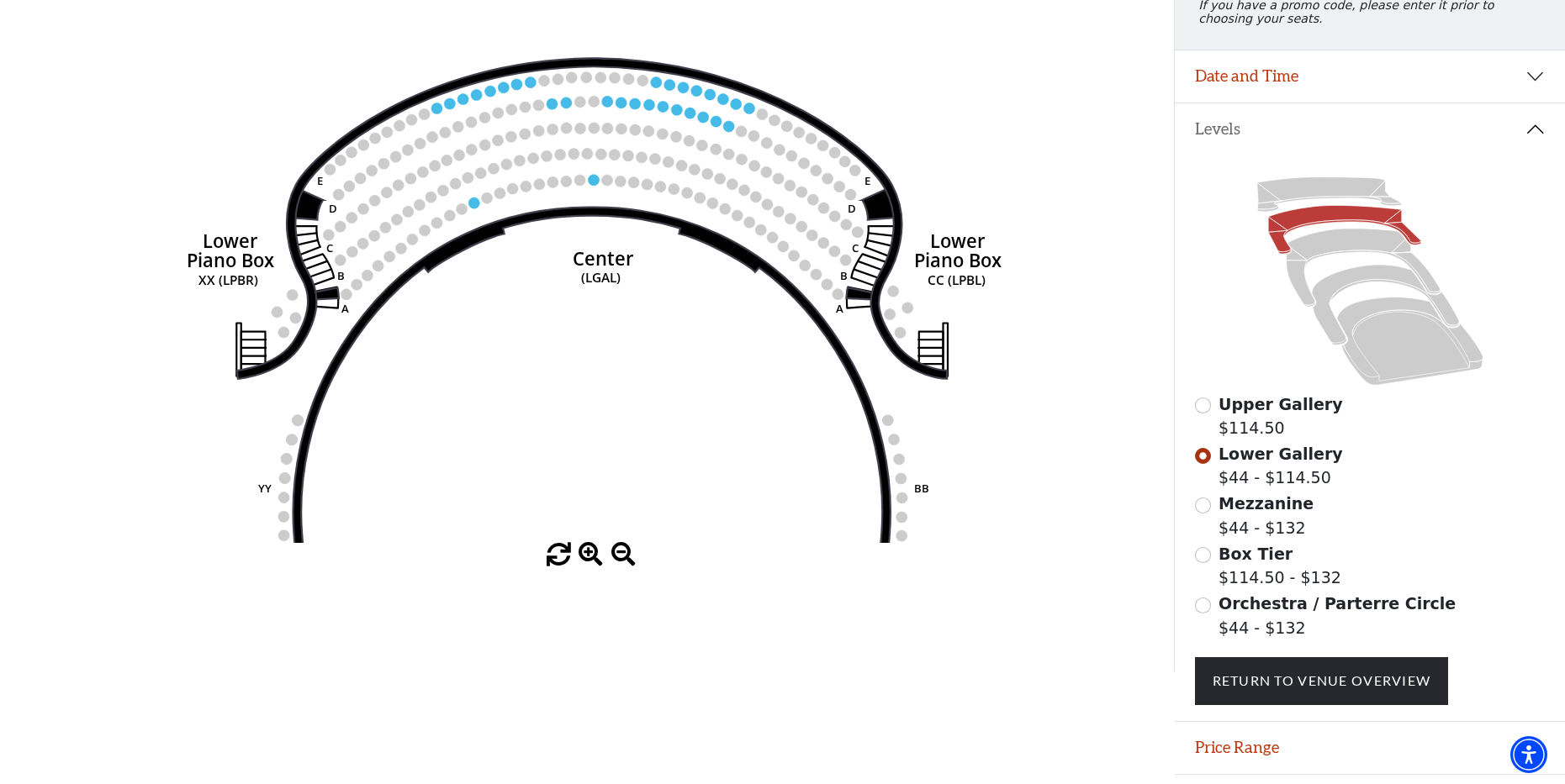
click at [587, 561] on span at bounding box center [591, 555] width 24 height 24
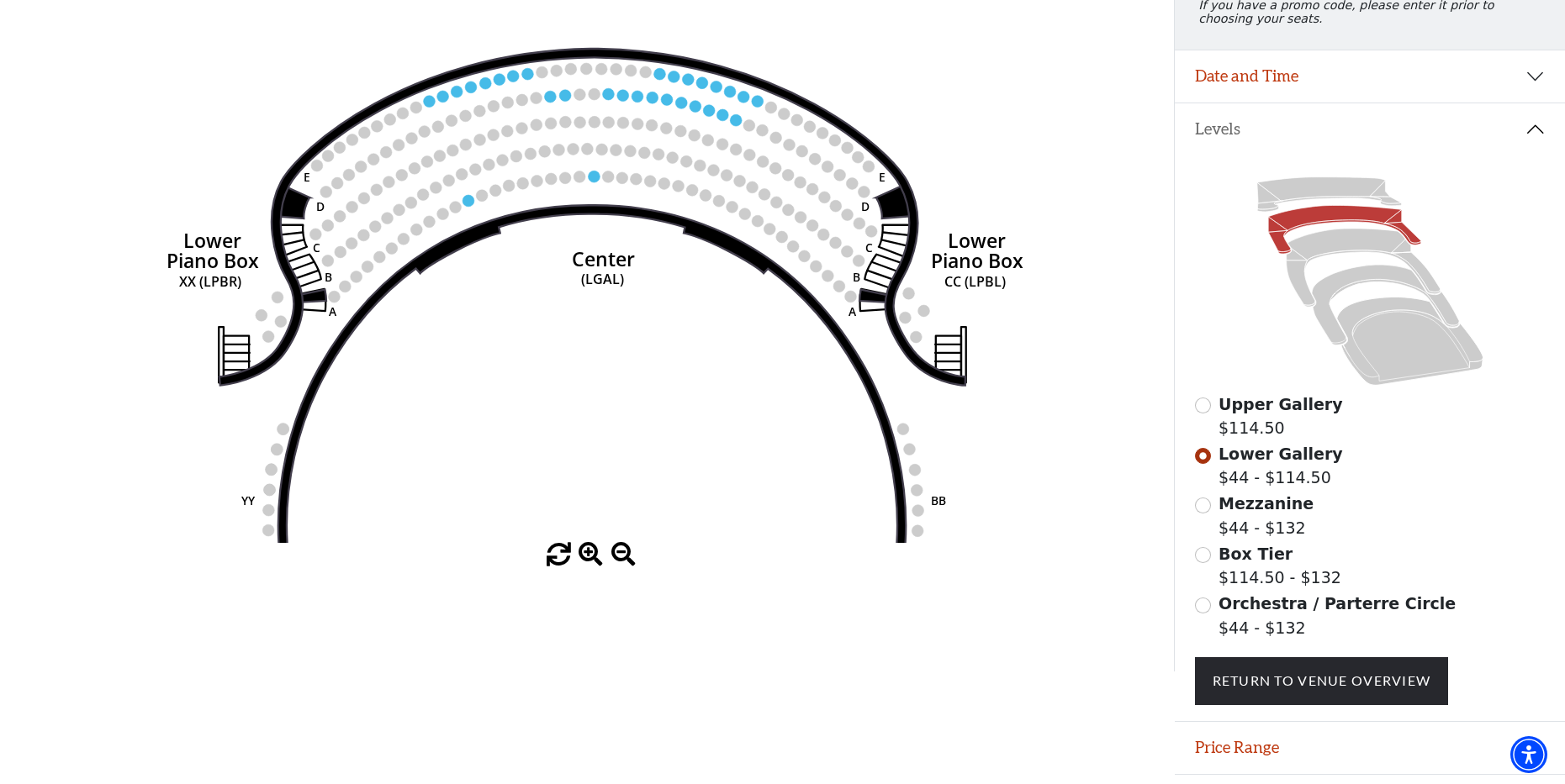
click at [587, 561] on span at bounding box center [591, 555] width 24 height 24
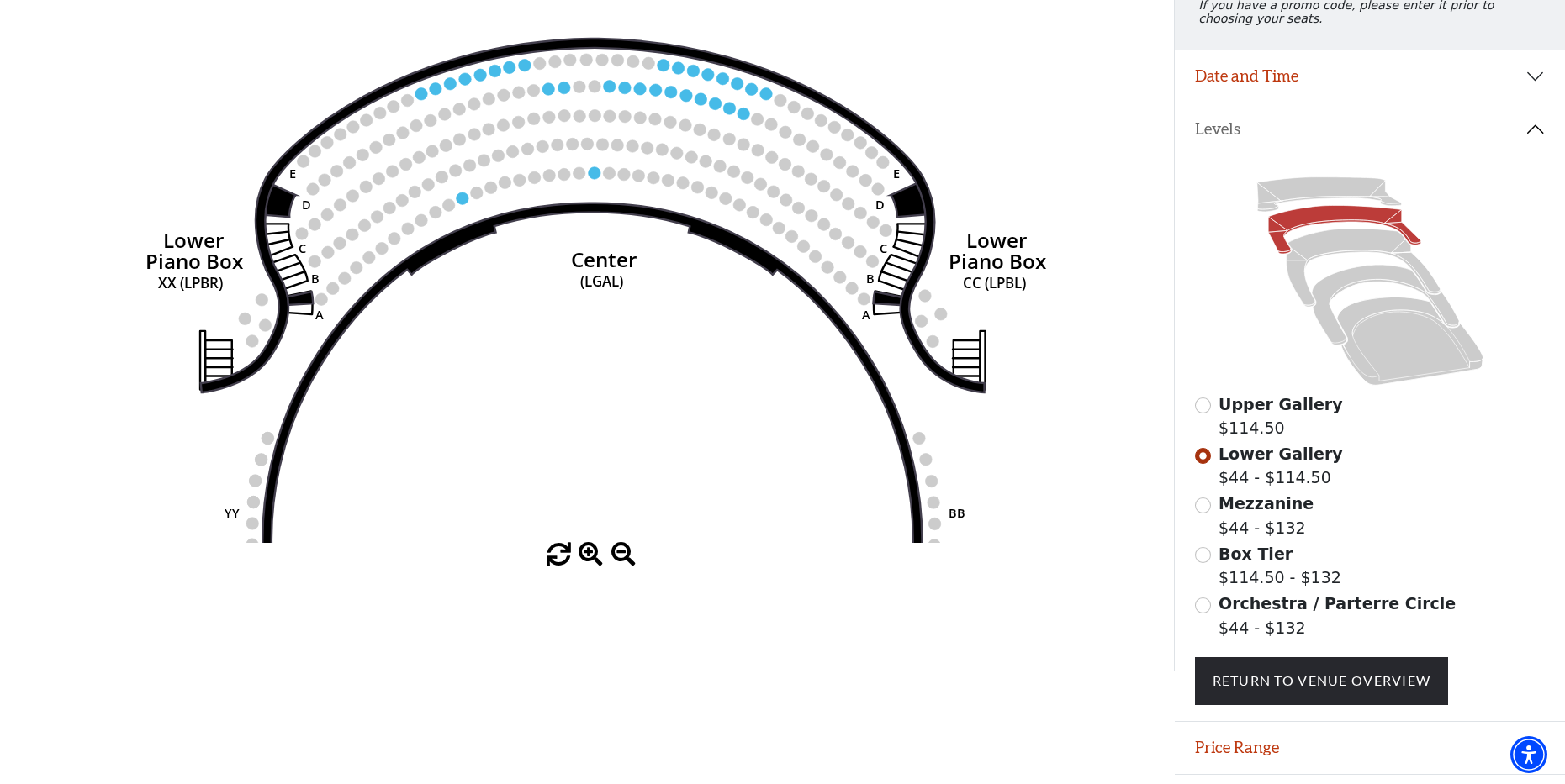
click at [587, 561] on span at bounding box center [591, 555] width 24 height 24
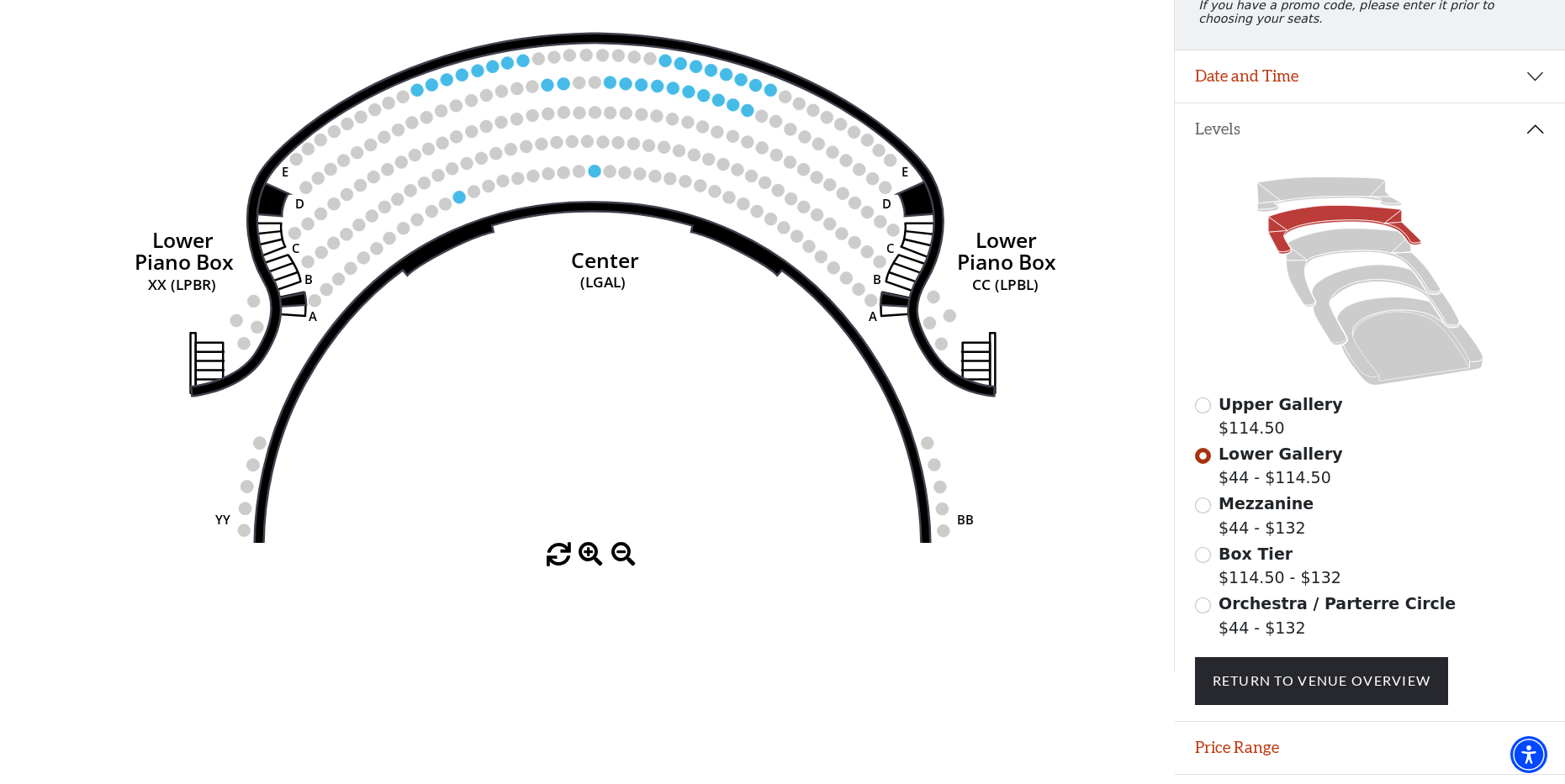
click at [587, 561] on span at bounding box center [591, 555] width 24 height 24
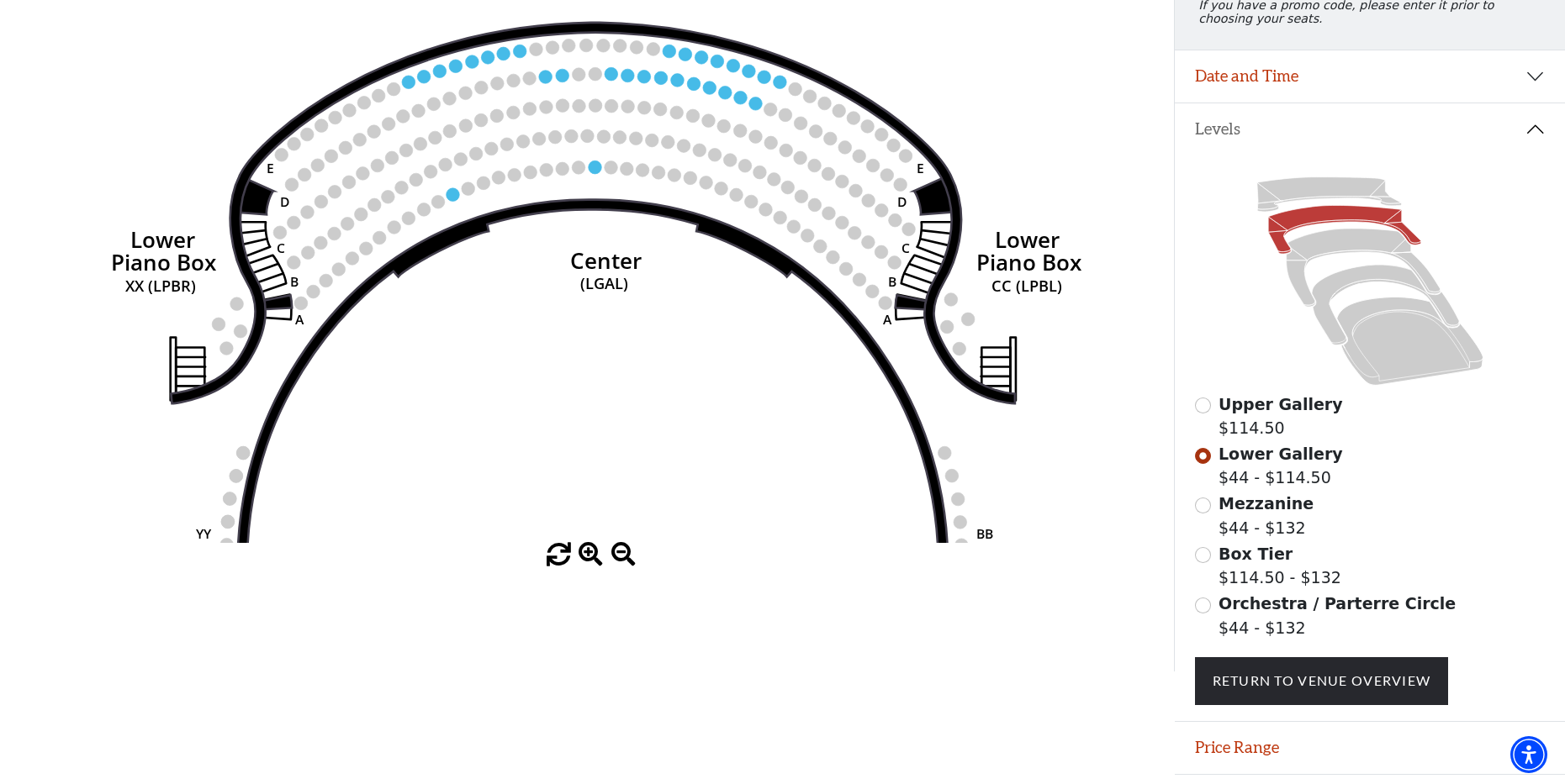
click at [587, 561] on span at bounding box center [591, 555] width 24 height 24
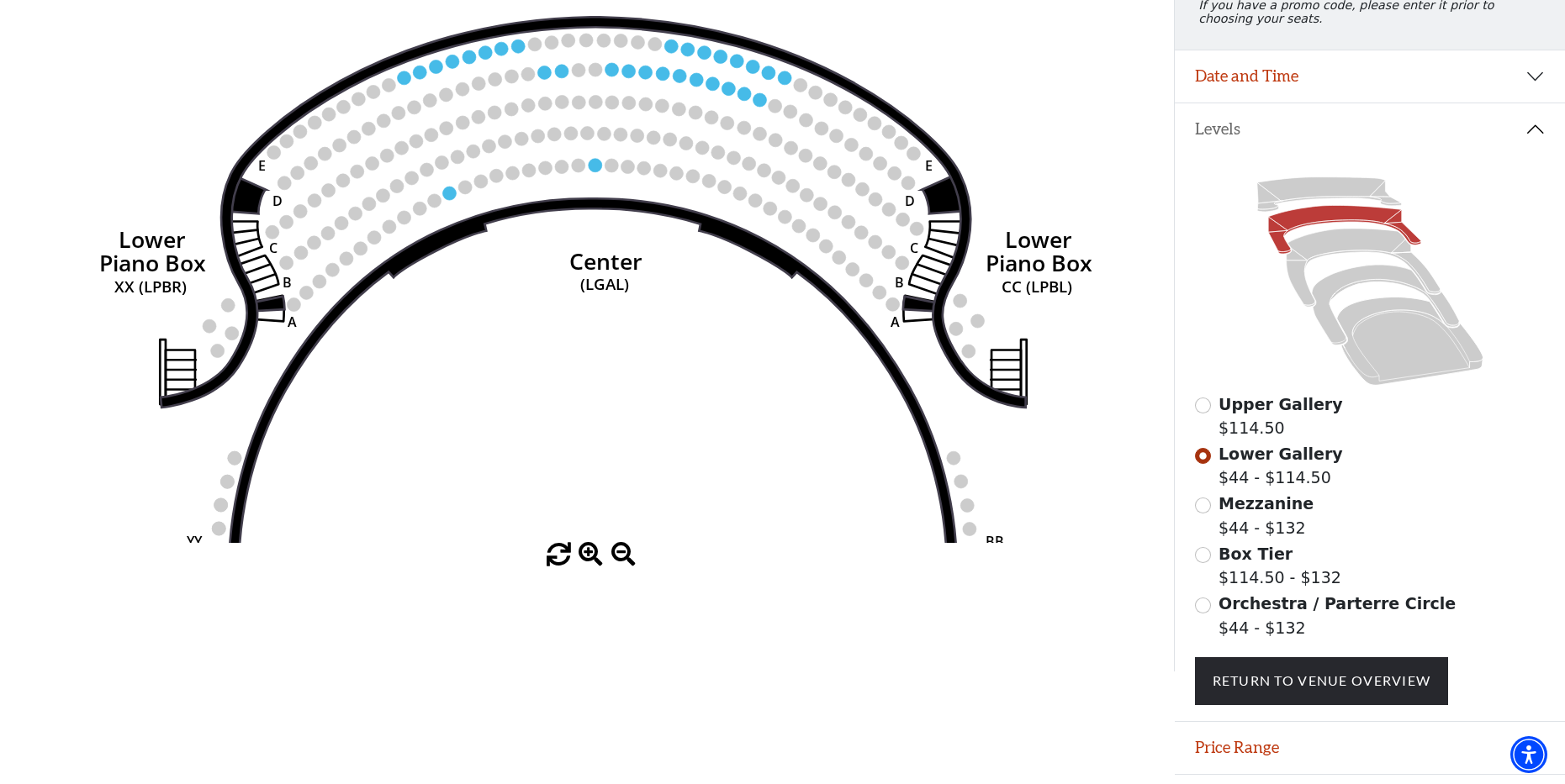
click at [587, 561] on span at bounding box center [591, 555] width 24 height 24
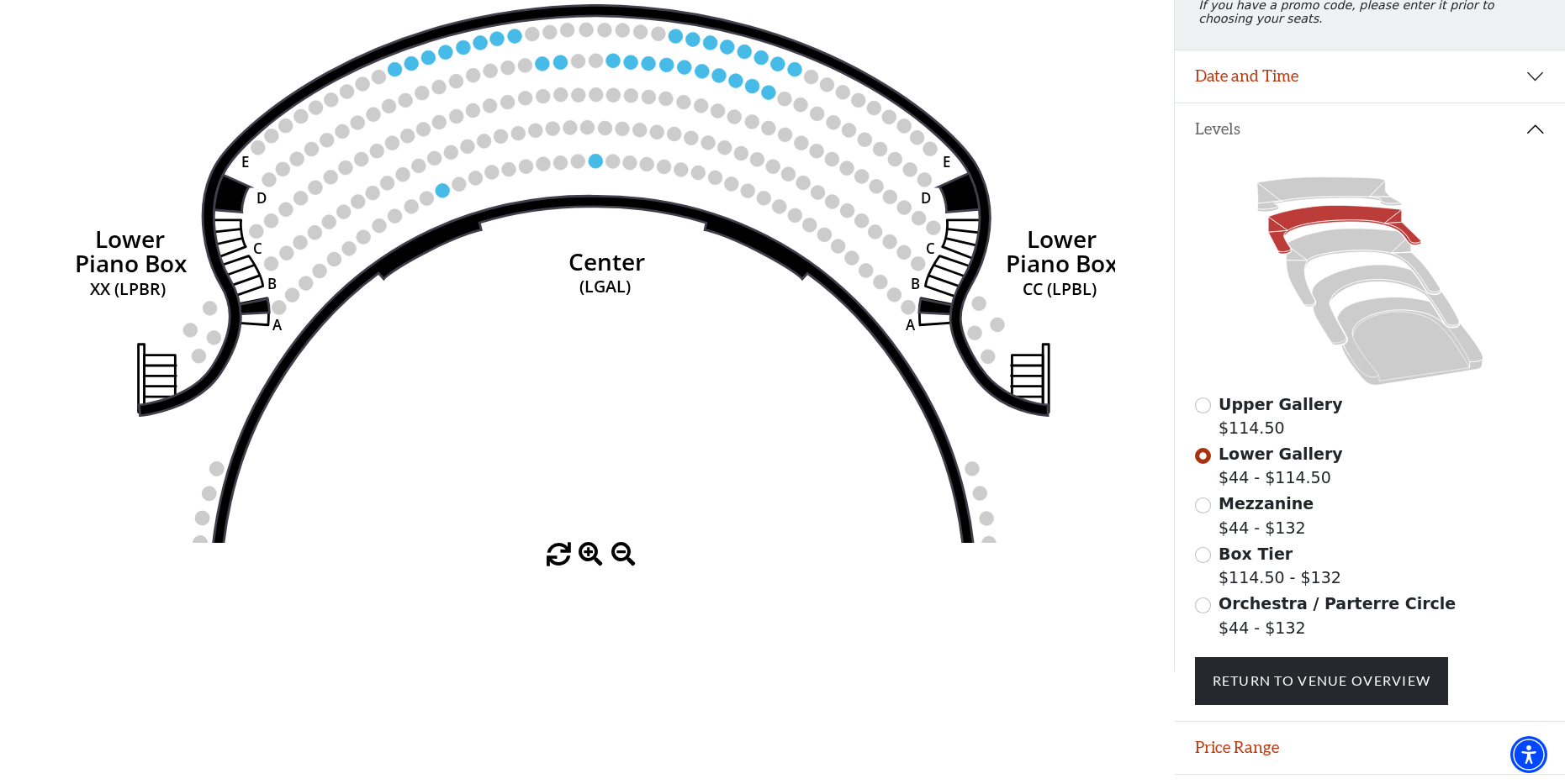
click at [588, 561] on span at bounding box center [591, 555] width 24 height 24
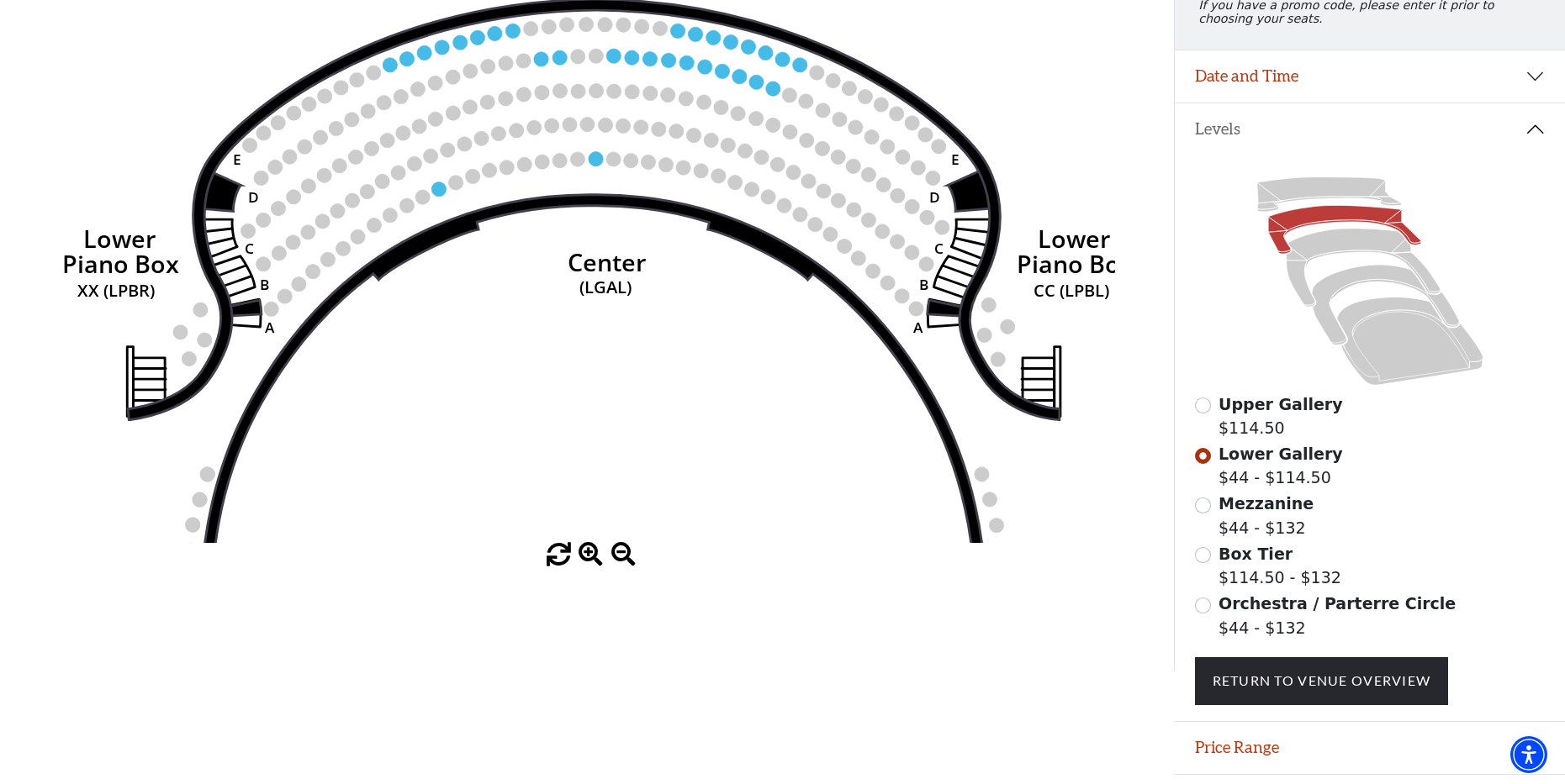
click at [588, 561] on span at bounding box center [591, 555] width 24 height 24
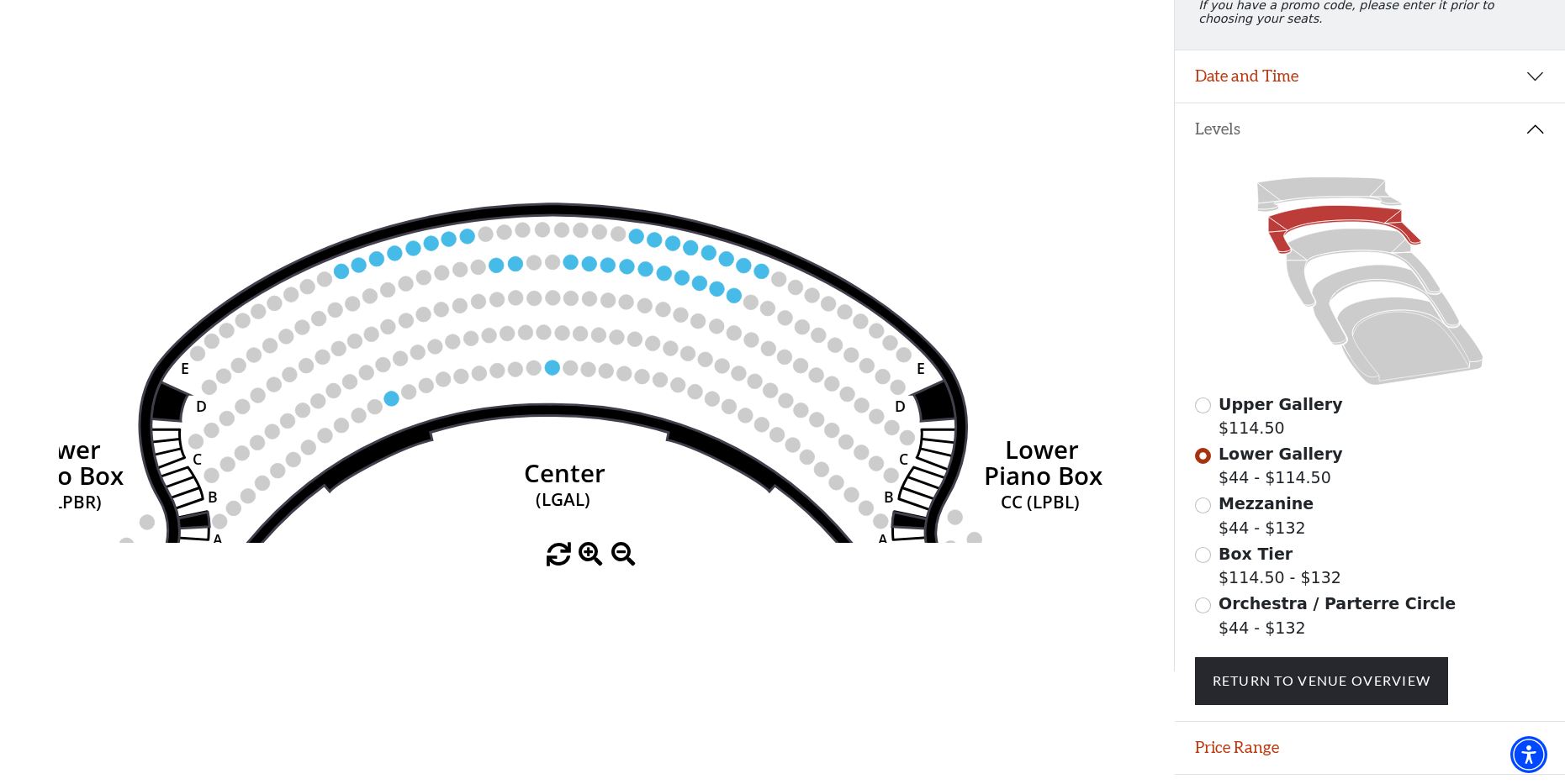
drag, startPoint x: 733, startPoint y: 208, endPoint x: 695, endPoint y: 413, distance: 208.5
click at [695, 413] on g "Right (GALBOXR) E D C B A E D C B A YY ZZ Left (GALBOXL) BB AA Center Lower Pia…" at bounding box center [554, 631] width 1098 height 856
